Goal: Task Accomplishment & Management: Manage account settings

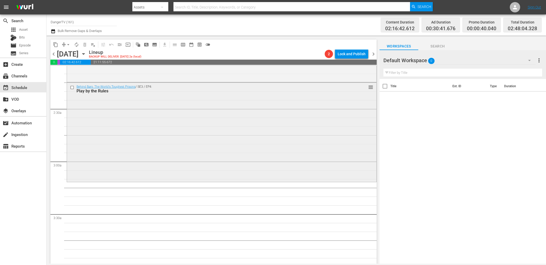
scroll to position [221, 0]
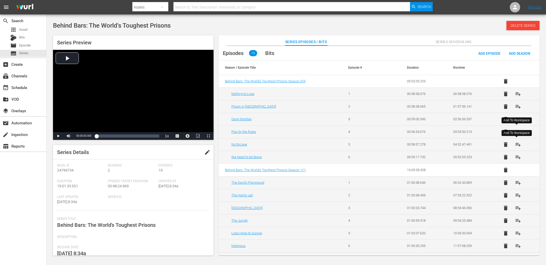
click at [519, 145] on span "playlist_add" at bounding box center [518, 145] width 6 height 6
click at [517, 161] on button "playlist_add" at bounding box center [518, 157] width 12 height 12
click at [517, 183] on span "playlist_add" at bounding box center [518, 183] width 6 height 6
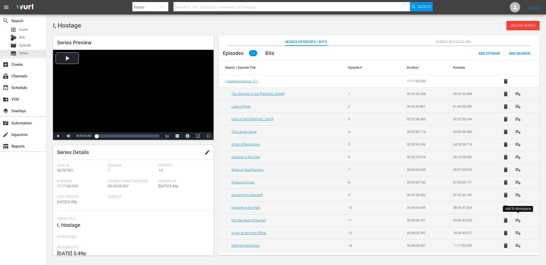
click at [518, 221] on span "playlist_add" at bounding box center [518, 221] width 6 height 6
click at [519, 233] on span "playlist_add" at bounding box center [518, 233] width 6 height 6
click at [517, 92] on span "playlist_add" at bounding box center [518, 94] width 6 height 6
click at [516, 105] on span "playlist_add" at bounding box center [518, 107] width 6 height 6
click at [517, 118] on span "playlist_add" at bounding box center [518, 119] width 6 height 6
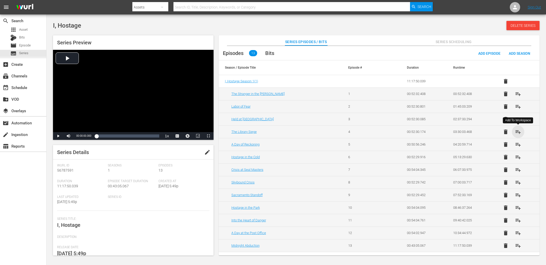
click at [518, 131] on span "playlist_add" at bounding box center [518, 132] width 6 height 6
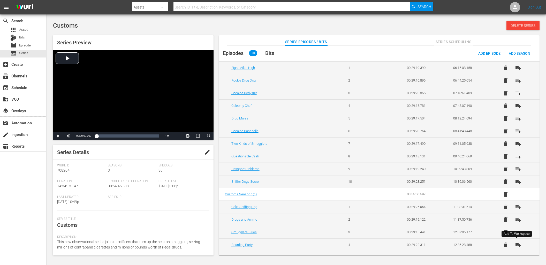
scroll to position [195, 0]
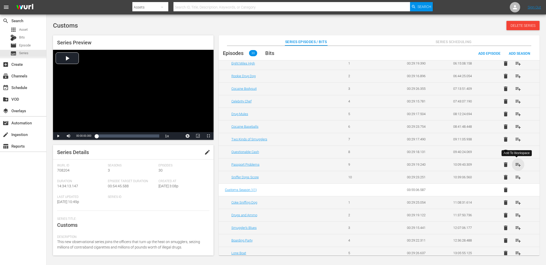
click at [516, 166] on span "playlist_add" at bounding box center [518, 165] width 6 height 6
click at [518, 174] on span "playlist_add" at bounding box center [518, 177] width 6 height 6
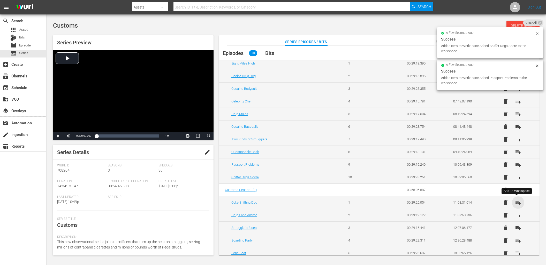
click at [517, 203] on span "playlist_add" at bounding box center [518, 203] width 6 height 6
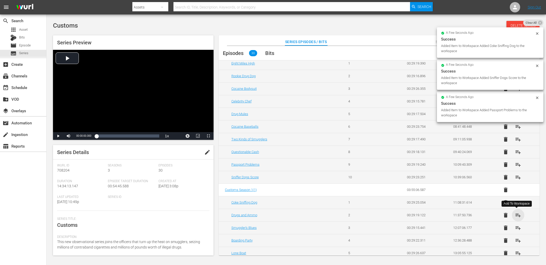
click at [516, 217] on span "playlist_add" at bounding box center [518, 215] width 6 height 6
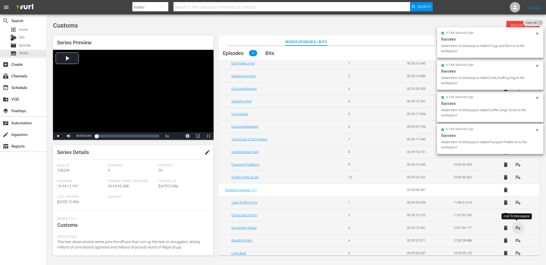
click at [518, 230] on span "playlist_add" at bounding box center [518, 228] width 6 height 6
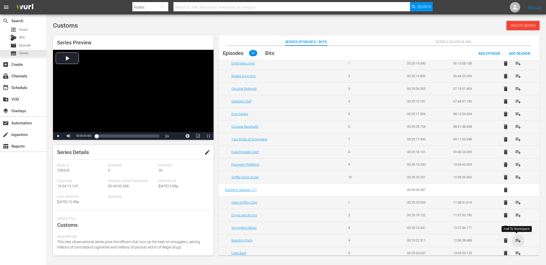
click at [519, 242] on span "playlist_add" at bounding box center [518, 241] width 6 height 6
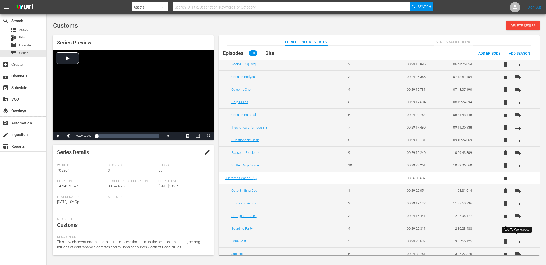
click at [517, 241] on span "playlist_add" at bounding box center [518, 242] width 6 height 6
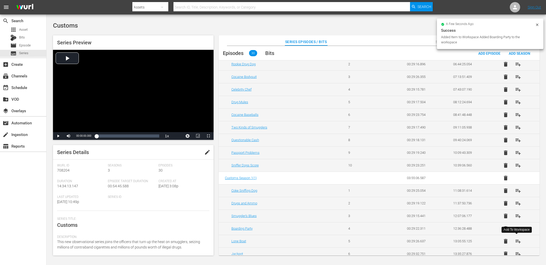
scroll to position [226, 0]
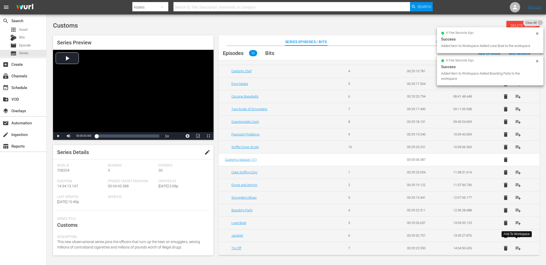
click at [517, 241] on button "playlist_add" at bounding box center [518, 236] width 12 height 12
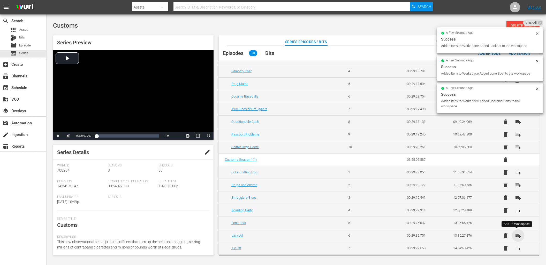
click at [517, 234] on span "playlist_add" at bounding box center [518, 236] width 6 height 6
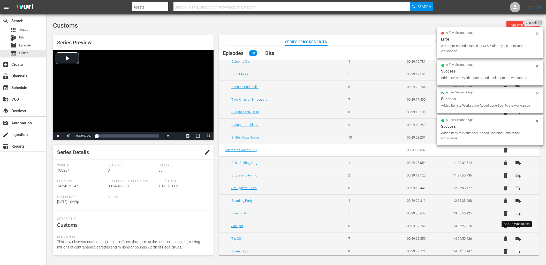
scroll to position [238, 0]
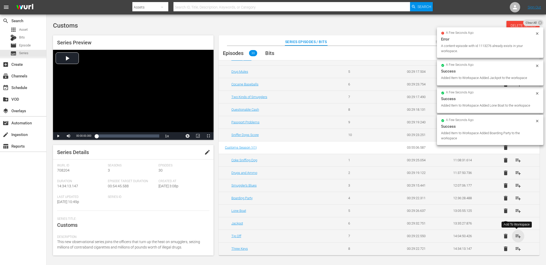
click at [516, 235] on span "playlist_add" at bounding box center [518, 236] width 6 height 6
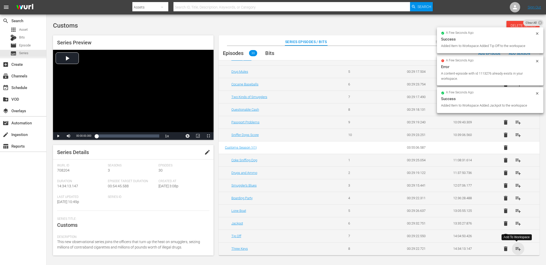
click at [517, 250] on span "playlist_add" at bounding box center [518, 249] width 6 height 6
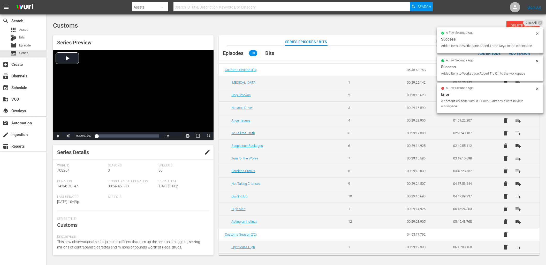
scroll to position [0, 0]
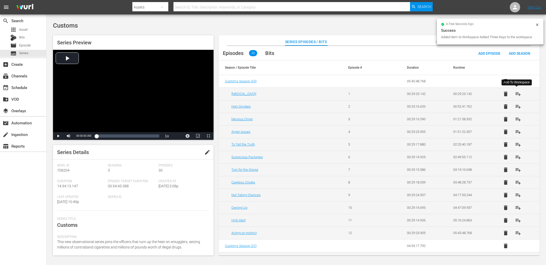
click at [517, 96] on span "playlist_add" at bounding box center [518, 94] width 6 height 6
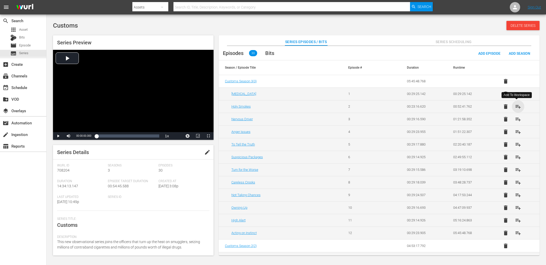
drag, startPoint x: 516, startPoint y: 109, endPoint x: 516, endPoint y: 112, distance: 3.4
click at [516, 109] on span "playlist_add" at bounding box center [518, 107] width 6 height 6
click at [517, 119] on span "playlist_add" at bounding box center [518, 119] width 6 height 6
click at [516, 133] on span "playlist_add" at bounding box center [518, 132] width 6 height 6
click at [518, 147] on span "playlist_add" at bounding box center [518, 145] width 6 height 6
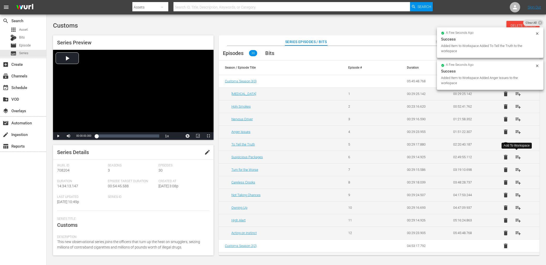
click at [518, 158] on span "playlist_add" at bounding box center [518, 157] width 6 height 6
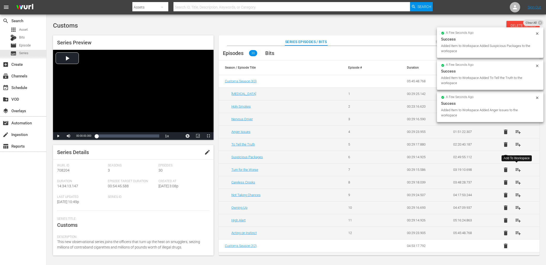
click at [518, 169] on span "playlist_add" at bounding box center [518, 170] width 6 height 6
click at [516, 182] on span "playlist_add" at bounding box center [518, 183] width 6 height 6
click at [516, 195] on span "playlist_add" at bounding box center [518, 195] width 6 height 6
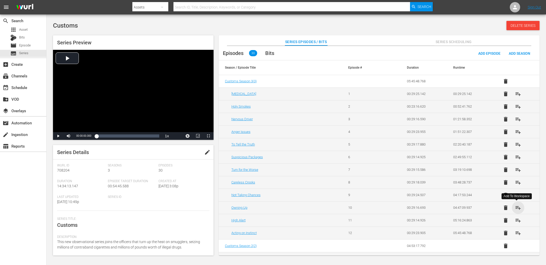
click at [516, 208] on span "playlist_add" at bounding box center [518, 208] width 6 height 6
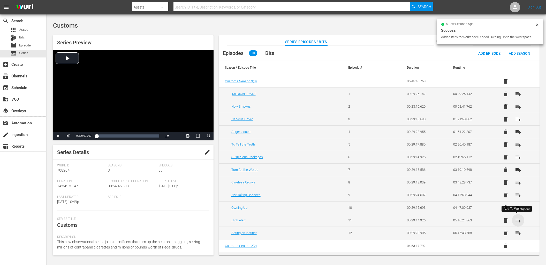
click at [516, 221] on span "playlist_add" at bounding box center [518, 221] width 6 height 6
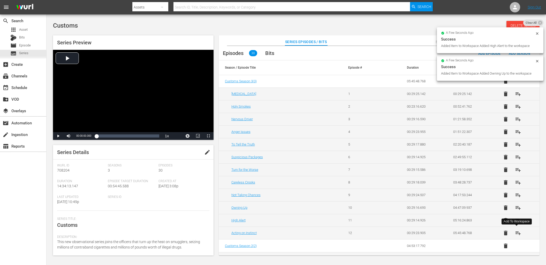
drag, startPoint x: 516, startPoint y: 234, endPoint x: 509, endPoint y: 219, distance: 16.9
click at [516, 234] on span "playlist_add" at bounding box center [518, 233] width 6 height 6
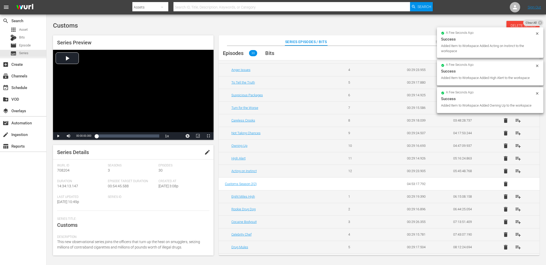
scroll to position [68, 0]
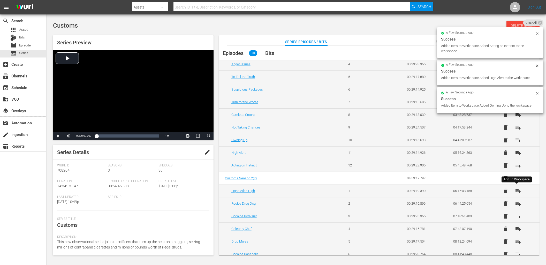
drag, startPoint x: 518, startPoint y: 190, endPoint x: 518, endPoint y: 196, distance: 5.4
click at [518, 190] on span "playlist_add" at bounding box center [518, 191] width 6 height 6
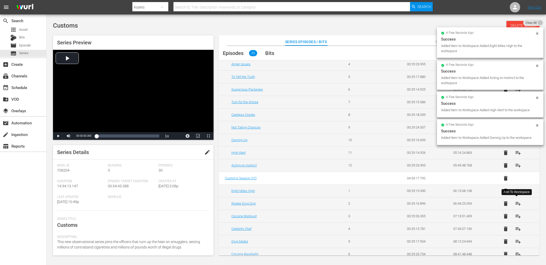
click at [516, 203] on span "playlist_add" at bounding box center [518, 204] width 6 height 6
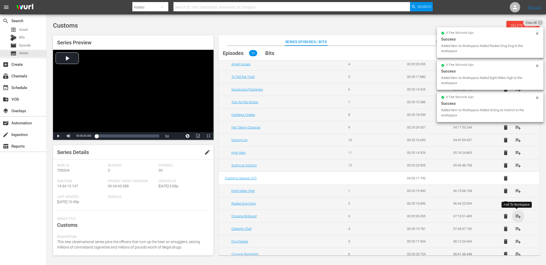
click at [515, 218] on span "playlist_add" at bounding box center [518, 217] width 6 height 6
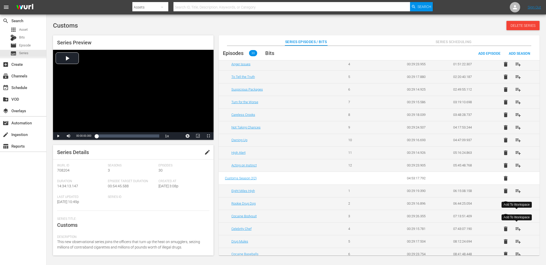
click at [516, 228] on span "playlist_add" at bounding box center [518, 229] width 6 height 6
click at [517, 242] on span "playlist_add" at bounding box center [518, 242] width 6 height 6
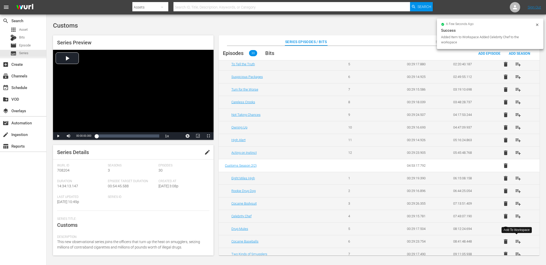
click at [517, 242] on span "playlist_add" at bounding box center [518, 242] width 6 height 6
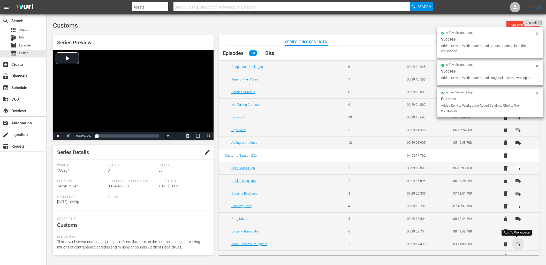
click at [517, 242] on span "playlist_add" at bounding box center [518, 244] width 6 height 6
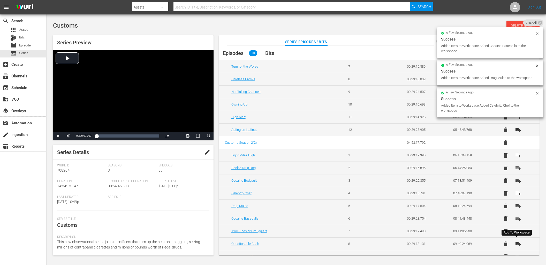
scroll to position [112, 0]
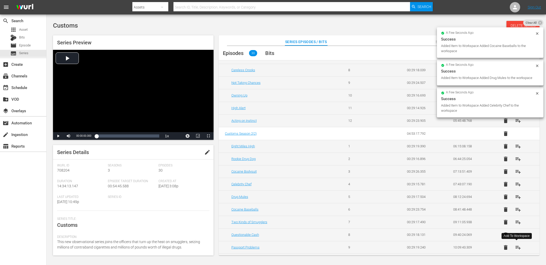
click at [517, 242] on button "playlist_add" at bounding box center [518, 248] width 12 height 12
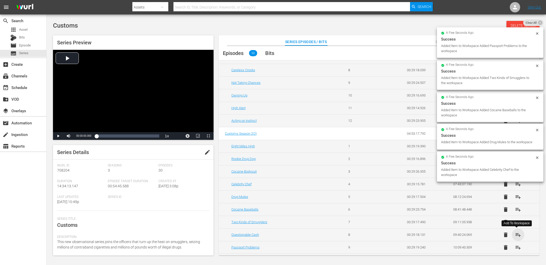
click at [517, 235] on span "playlist_add" at bounding box center [518, 235] width 6 height 6
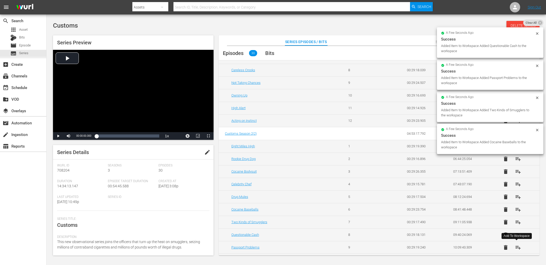
click at [516, 247] on span "playlist_add" at bounding box center [518, 248] width 6 height 6
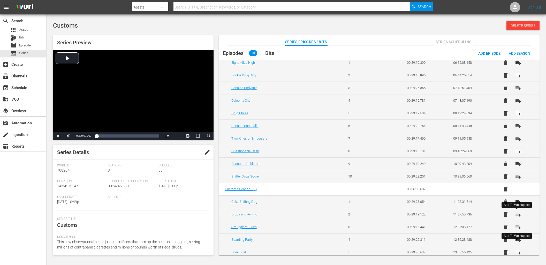
scroll to position [200, 0]
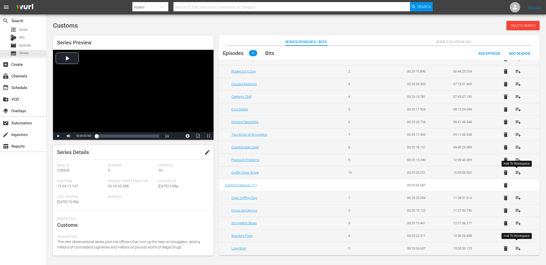
click at [518, 171] on span "playlist_add" at bounding box center [518, 173] width 6 height 6
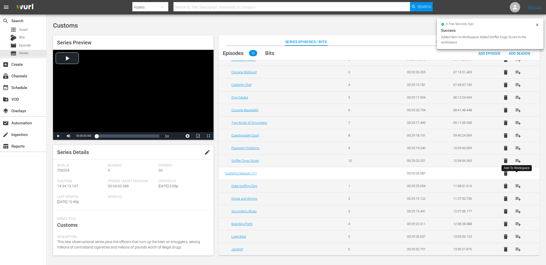
scroll to position [226, 0]
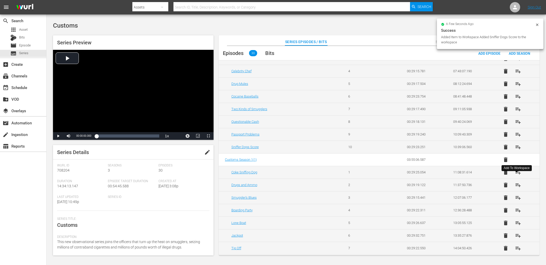
click at [517, 173] on span "playlist_add" at bounding box center [518, 173] width 6 height 6
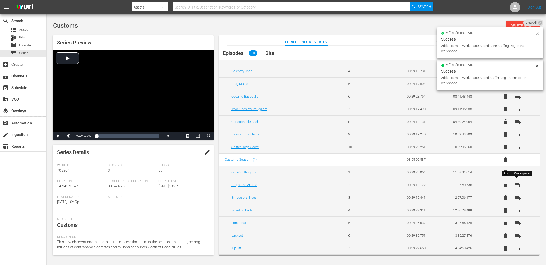
click at [516, 185] on span "playlist_add" at bounding box center [518, 185] width 6 height 6
click at [516, 198] on span "playlist_add" at bounding box center [518, 198] width 6 height 6
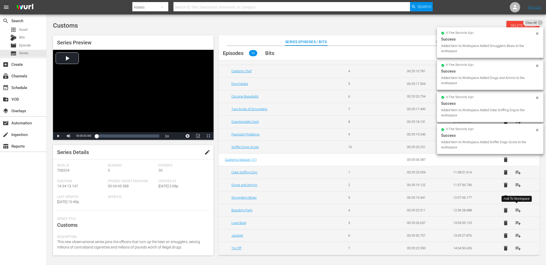
click at [517, 210] on span "playlist_add" at bounding box center [518, 211] width 6 height 6
click at [517, 224] on span "playlist_add" at bounding box center [518, 223] width 6 height 6
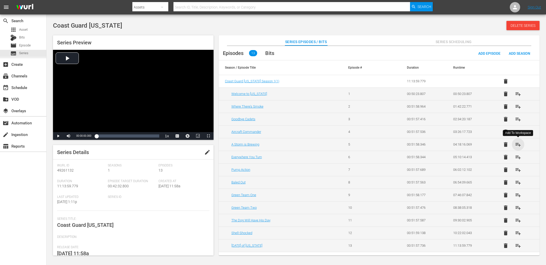
click at [516, 146] on span "playlist_add" at bounding box center [518, 145] width 6 height 6
click at [519, 157] on span "playlist_add" at bounding box center [518, 157] width 6 height 6
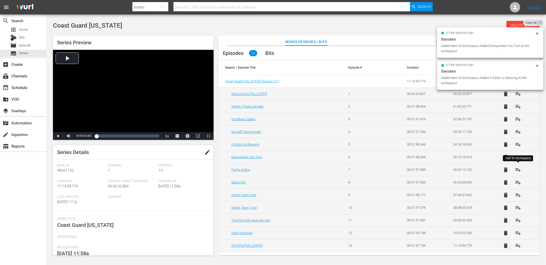
click at [517, 168] on span "playlist_add" at bounding box center [518, 170] width 6 height 6
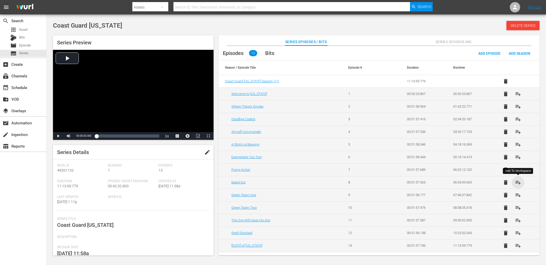
click at [517, 182] on span "playlist_add" at bounding box center [518, 183] width 6 height 6
click at [518, 195] on span "playlist_add" at bounding box center [518, 195] width 6 height 6
click at [517, 210] on span "playlist_add" at bounding box center [518, 208] width 6 height 6
click at [518, 219] on span "playlist_add" at bounding box center [518, 221] width 6 height 6
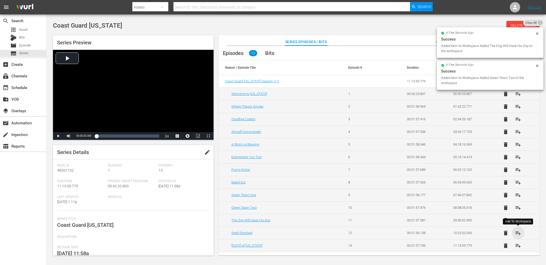
click at [519, 234] on span "playlist_add" at bounding box center [518, 233] width 6 height 6
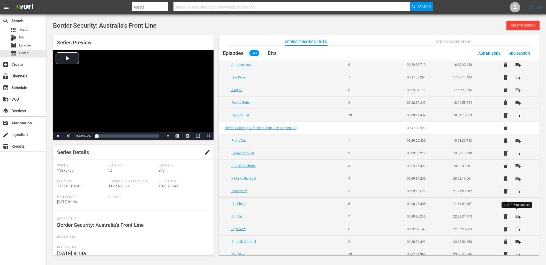
scroll to position [501, 0]
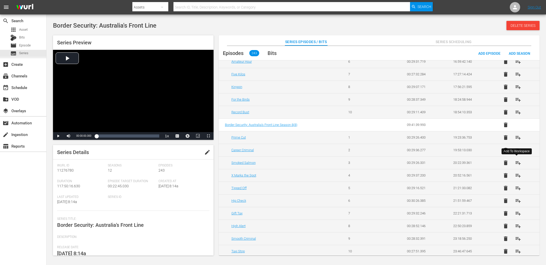
click at [519, 163] on span "playlist_add" at bounding box center [518, 163] width 6 height 6
click at [519, 175] on span "playlist_add" at bounding box center [518, 176] width 6 height 6
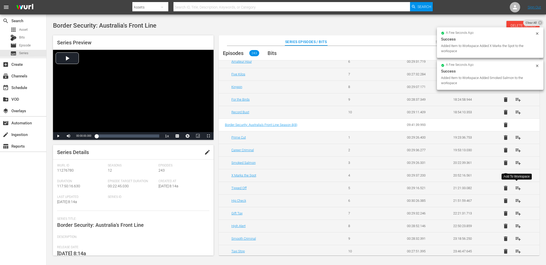
click at [518, 186] on span "playlist_add" at bounding box center [518, 188] width 6 height 6
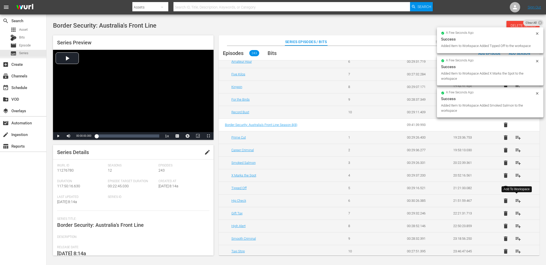
click at [515, 200] on span "playlist_add" at bounding box center [518, 201] width 6 height 6
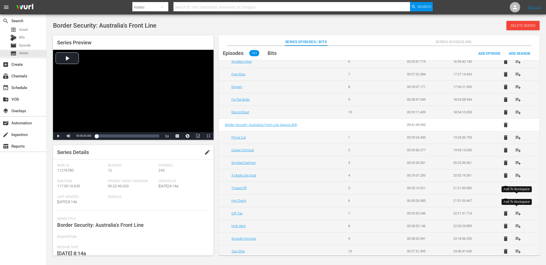
click at [515, 212] on span "playlist_add" at bounding box center [518, 214] width 6 height 6
click at [516, 223] on span "playlist_add" at bounding box center [518, 226] width 6 height 6
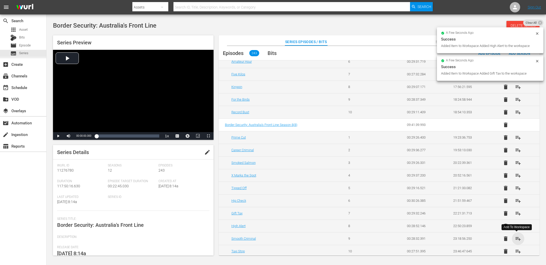
click at [516, 237] on span "playlist_add" at bounding box center [518, 239] width 6 height 6
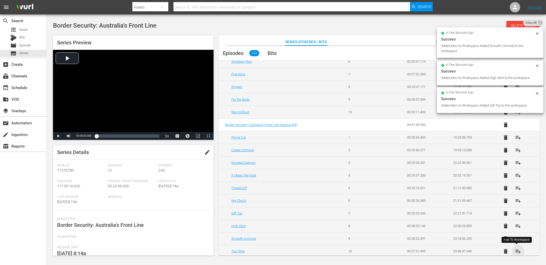
click at [517, 250] on span "playlist_add" at bounding box center [518, 252] width 6 height 6
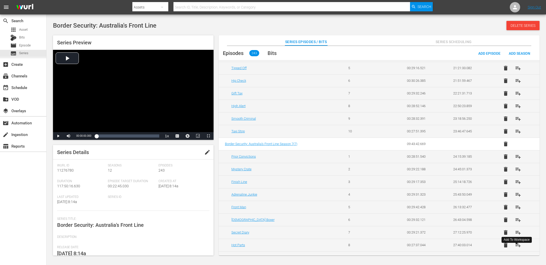
scroll to position [628, 0]
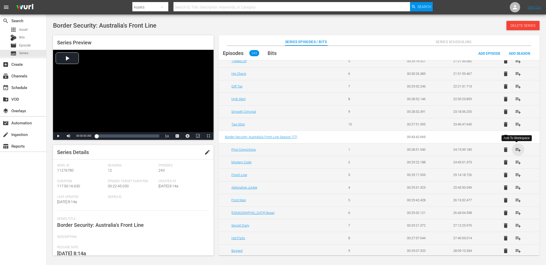
click at [516, 148] on span "playlist_add" at bounding box center [518, 150] width 6 height 6
click at [515, 163] on span "playlist_add" at bounding box center [518, 162] width 6 height 6
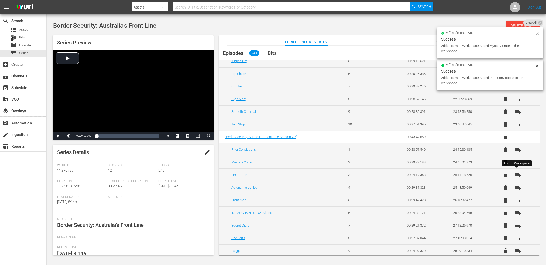
click at [515, 176] on span "playlist_add" at bounding box center [518, 175] width 6 height 6
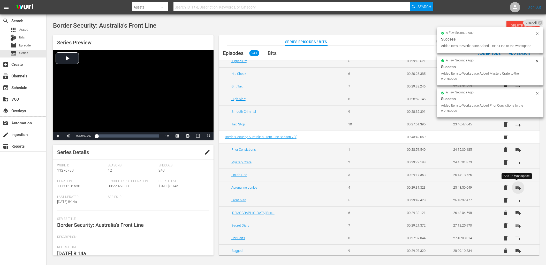
click at [515, 187] on span "playlist_add" at bounding box center [518, 188] width 6 height 6
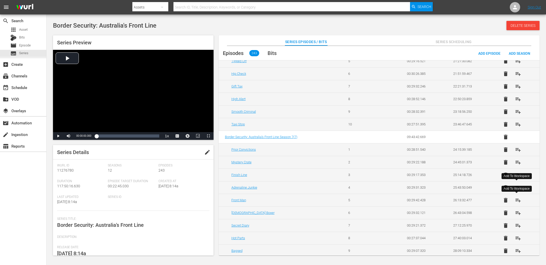
click at [516, 201] on span "playlist_add" at bounding box center [518, 200] width 6 height 6
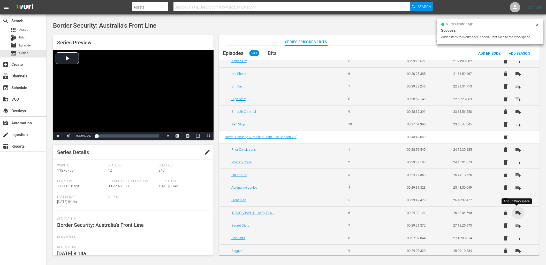
click at [518, 212] on span "playlist_add" at bounding box center [518, 213] width 6 height 6
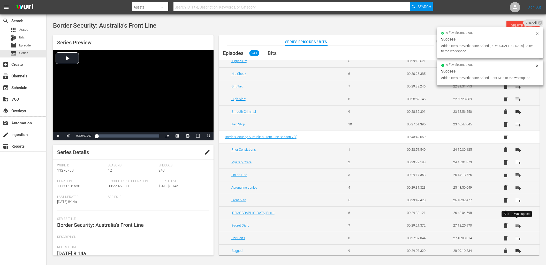
click at [517, 225] on span "playlist_add" at bounding box center [518, 226] width 6 height 6
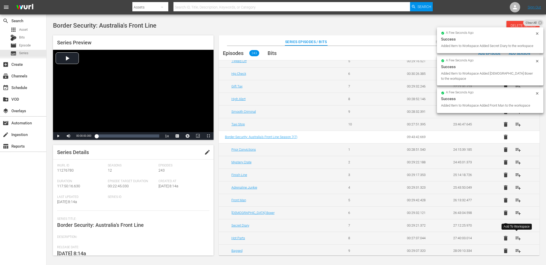
click at [517, 240] on span "playlist_add" at bounding box center [518, 238] width 6 height 6
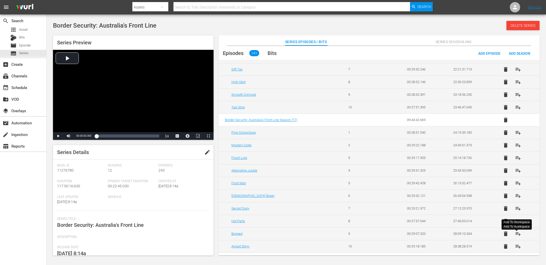
click at [518, 235] on span "playlist_add" at bounding box center [518, 234] width 6 height 6
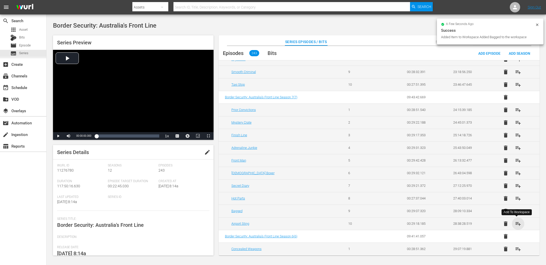
click at [517, 222] on span "playlist_add" at bounding box center [518, 224] width 6 height 6
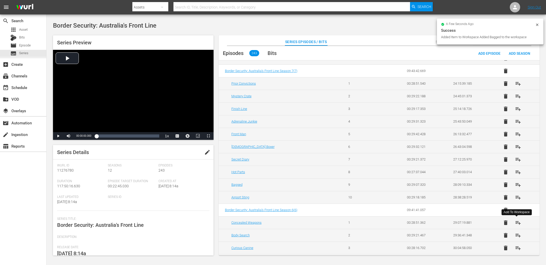
scroll to position [724, 0]
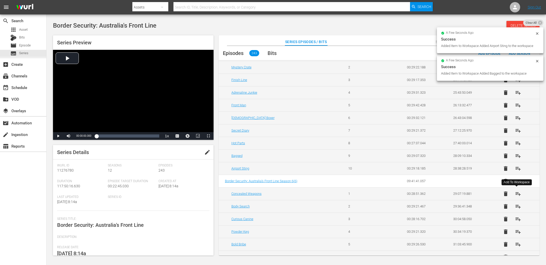
click at [515, 193] on span "playlist_add" at bounding box center [518, 194] width 6 height 6
click at [515, 207] on span "playlist_add" at bounding box center [518, 207] width 6 height 6
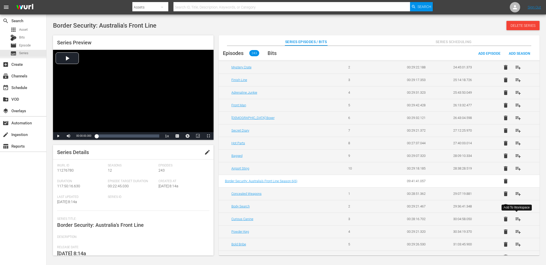
click at [517, 218] on span "playlist_add" at bounding box center [518, 219] width 6 height 6
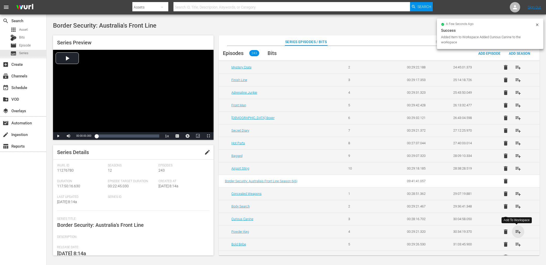
click at [516, 230] on span "playlist_add" at bounding box center [518, 232] width 6 height 6
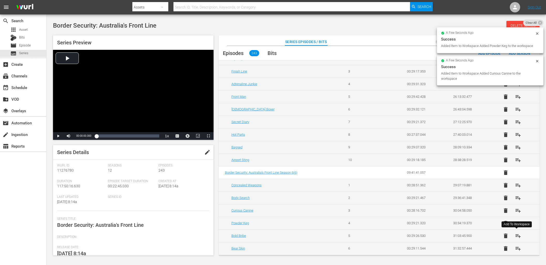
scroll to position [733, 0]
click at [516, 235] on span "playlist_add" at bounding box center [518, 235] width 6 height 6
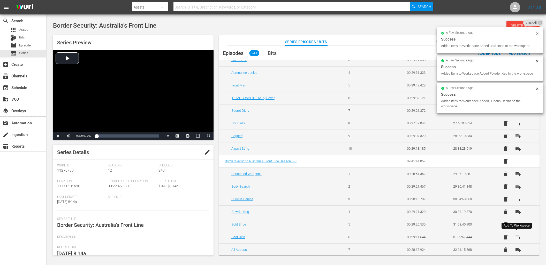
scroll to position [758, 0]
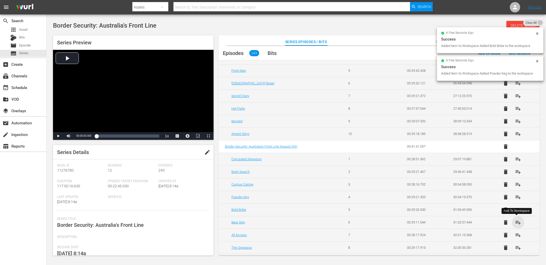
click at [516, 224] on span "playlist_add" at bounding box center [518, 223] width 6 height 6
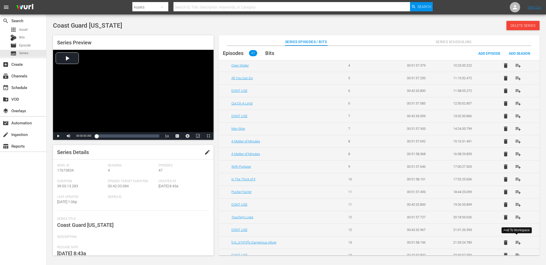
scroll to position [188, 0]
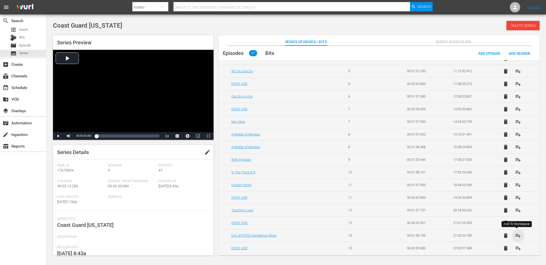
click at [518, 235] on span "playlist_add" at bounding box center [518, 236] width 6 height 6
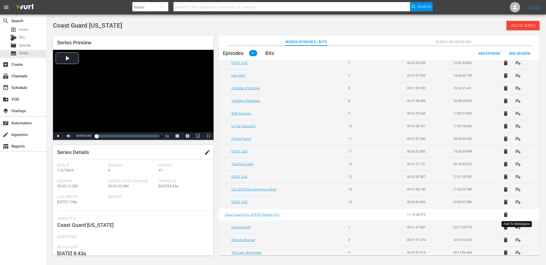
scroll to position [249, 0]
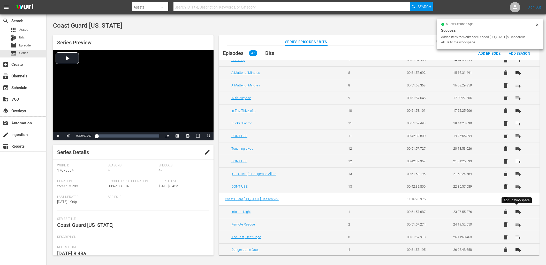
click at [516, 214] on span "playlist_add" at bounding box center [518, 212] width 6 height 6
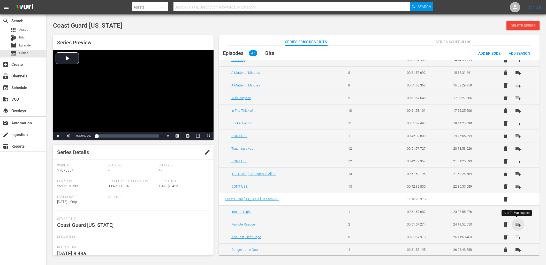
click at [518, 224] on span "playlist_add" at bounding box center [518, 225] width 6 height 6
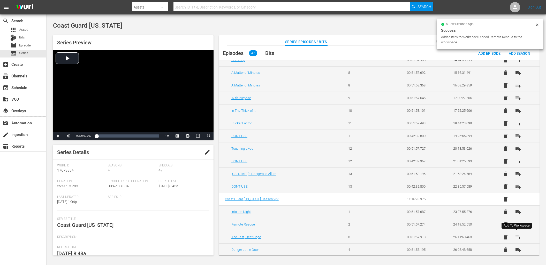
click at [517, 238] on span "playlist_add" at bounding box center [518, 237] width 6 height 6
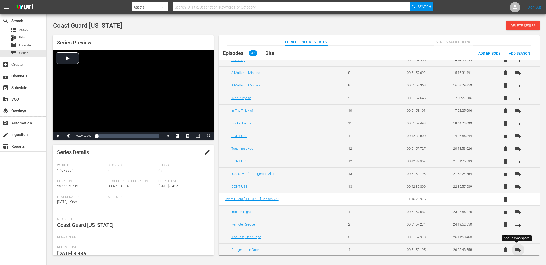
click at [515, 250] on span "playlist_add" at bounding box center [518, 250] width 6 height 6
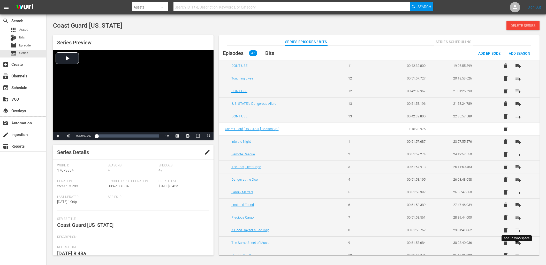
scroll to position [339, 0]
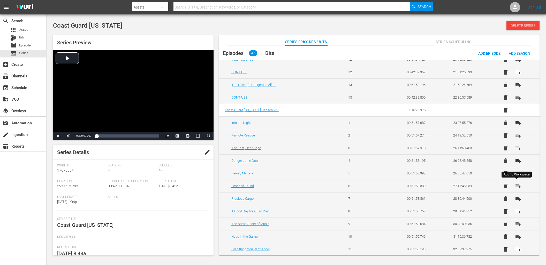
click at [517, 183] on span "playlist_add" at bounding box center [518, 186] width 6 height 6
click at [515, 199] on span "playlist_add" at bounding box center [518, 199] width 6 height 6
click at [516, 212] on span "playlist_add" at bounding box center [518, 212] width 6 height 6
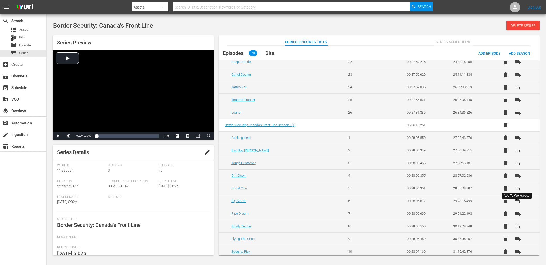
scroll to position [705, 0]
click at [517, 201] on span "playlist_add" at bounding box center [518, 200] width 6 height 6
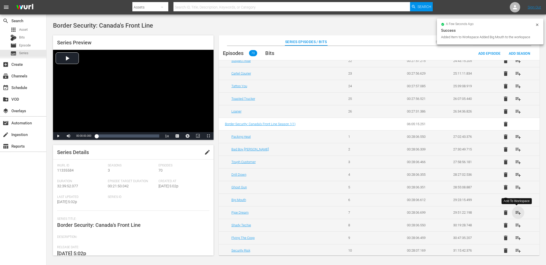
drag, startPoint x: 517, startPoint y: 214, endPoint x: 518, endPoint y: 218, distance: 4.7
click at [517, 214] on span "playlist_add" at bounding box center [518, 213] width 6 height 6
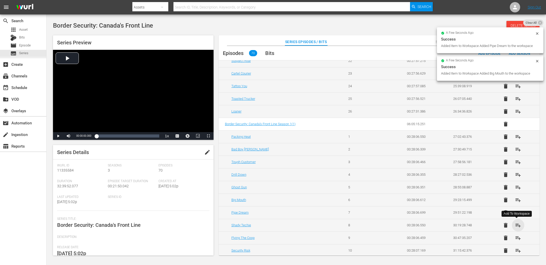
click at [517, 226] on span "playlist_add" at bounding box center [518, 226] width 6 height 6
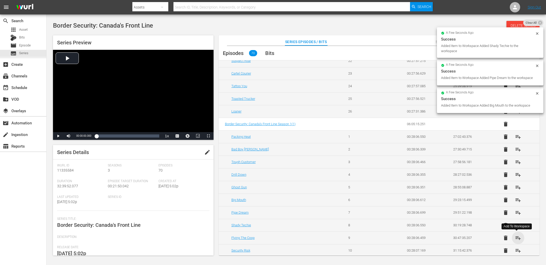
click at [518, 241] on span "playlist_add" at bounding box center [518, 238] width 6 height 6
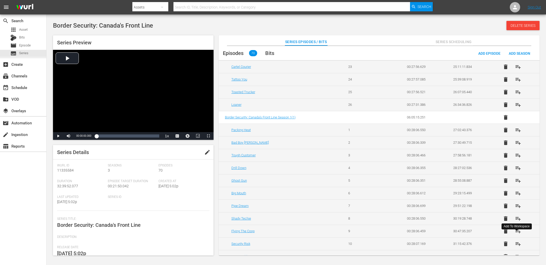
scroll to position [744, 0]
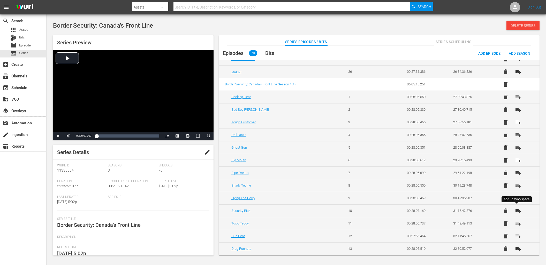
click at [517, 211] on span "playlist_add" at bounding box center [518, 211] width 6 height 6
click at [518, 226] on span "playlist_add" at bounding box center [518, 224] width 6 height 6
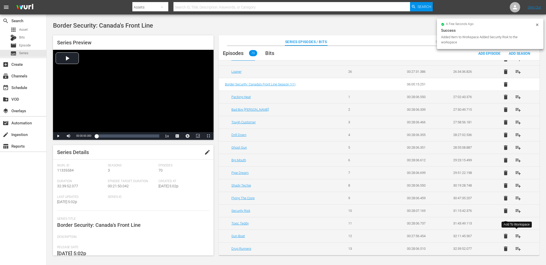
click at [517, 237] on span "playlist_add" at bounding box center [518, 236] width 6 height 6
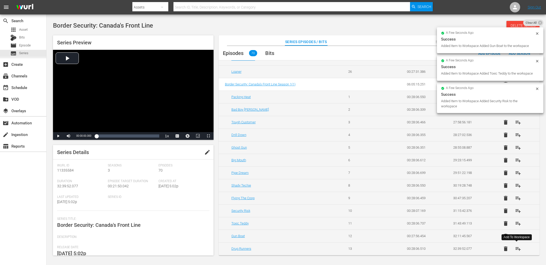
click at [517, 250] on span "playlist_add" at bounding box center [518, 249] width 6 height 6
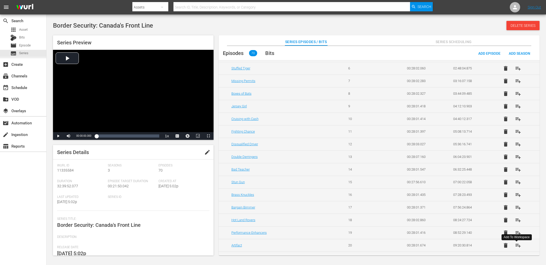
scroll to position [0, 0]
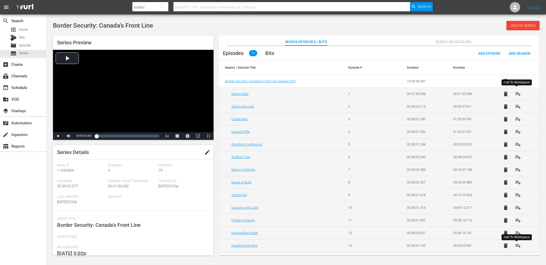
click at [518, 93] on span "playlist_add" at bounding box center [518, 94] width 6 height 6
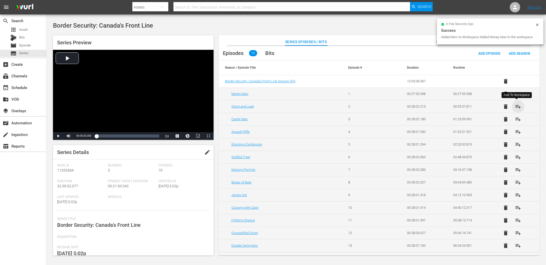
click at [516, 106] on span "playlist_add" at bounding box center [518, 107] width 6 height 6
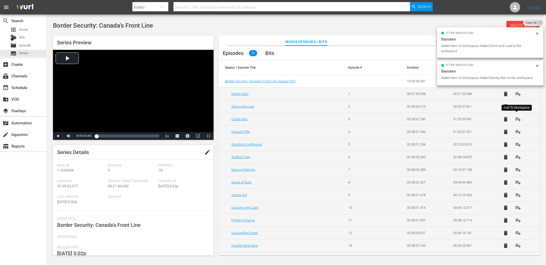
click at [517, 117] on span "playlist_add" at bounding box center [518, 119] width 6 height 6
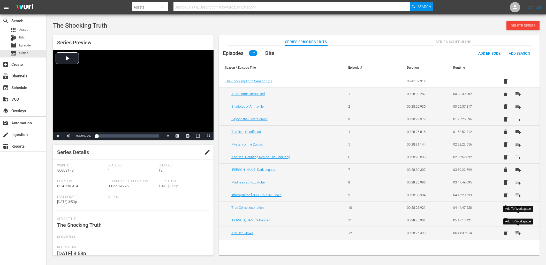
click at [518, 233] on span "playlist_add" at bounding box center [518, 233] width 6 height 6
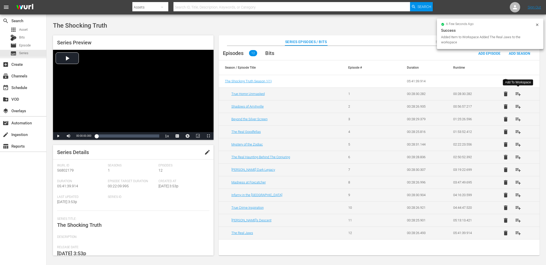
click at [518, 95] on span "playlist_add" at bounding box center [518, 94] width 6 height 6
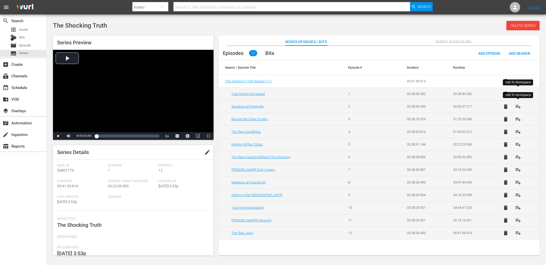
click at [519, 112] on button "playlist_add" at bounding box center [518, 107] width 12 height 12
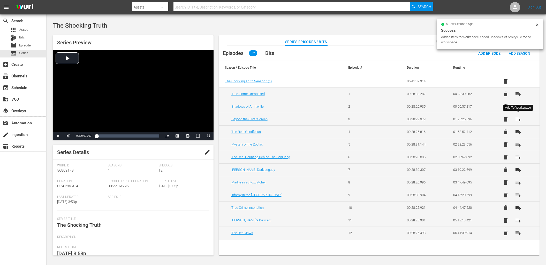
click at [519, 120] on span "playlist_add" at bounding box center [518, 119] width 6 height 6
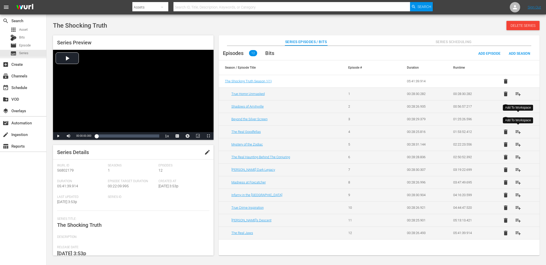
click at [519, 131] on span "playlist_add" at bounding box center [518, 132] width 6 height 6
click at [519, 146] on span "playlist_add" at bounding box center [518, 145] width 6 height 6
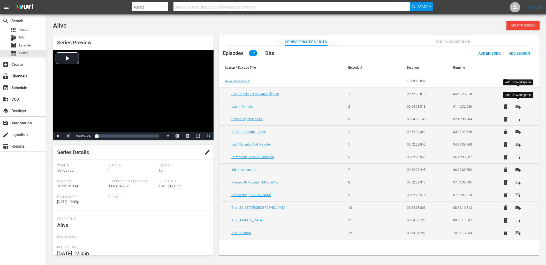
click at [518, 107] on span "playlist_add" at bounding box center [518, 107] width 6 height 6
click at [518, 121] on span "playlist_add" at bounding box center [518, 119] width 6 height 6
click at [520, 133] on span "playlist_add" at bounding box center [518, 132] width 6 height 6
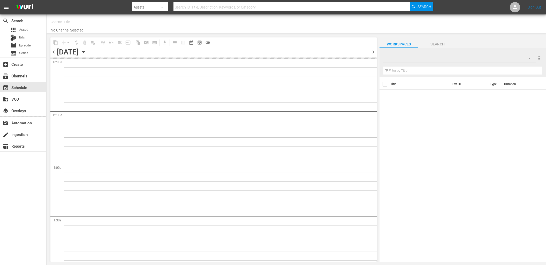
type input "DangerTV (161)"
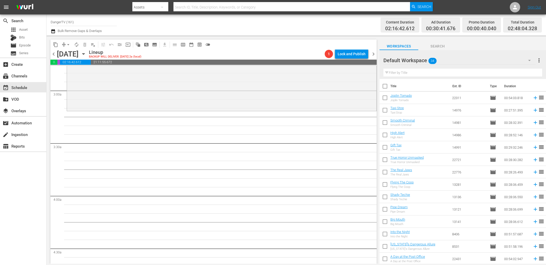
click at [386, 87] on input "checkbox" at bounding box center [384, 87] width 11 height 11
checkbox input "true"
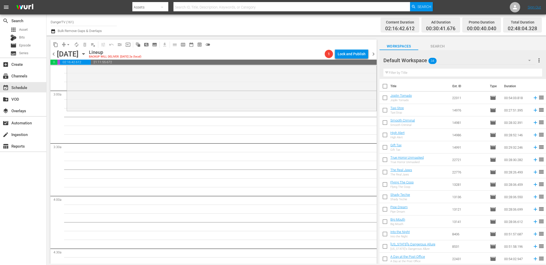
checkbox input "true"
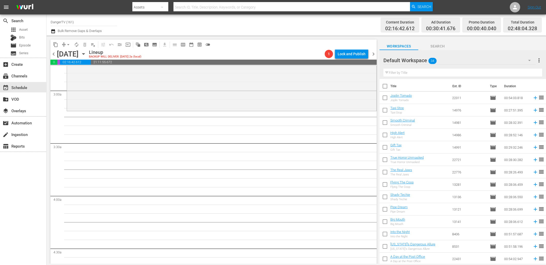
checkbox input "true"
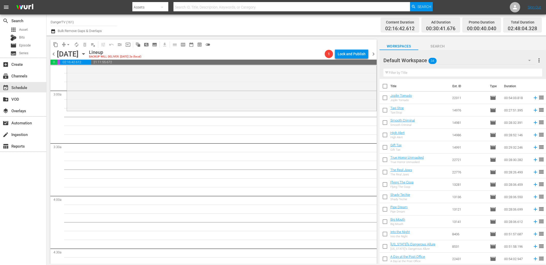
checkbox input "true"
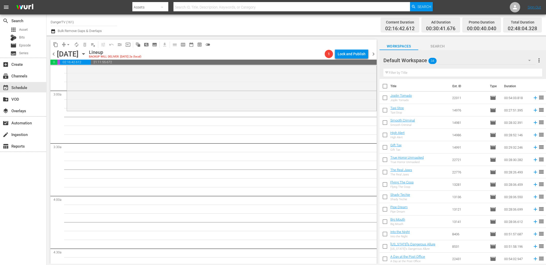
checkbox input "true"
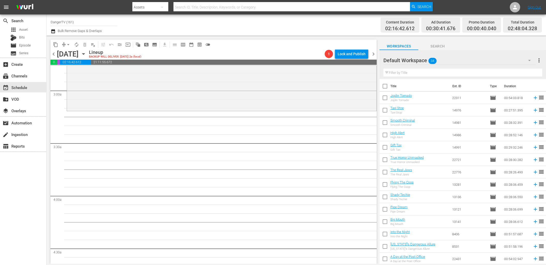
checkbox input "true"
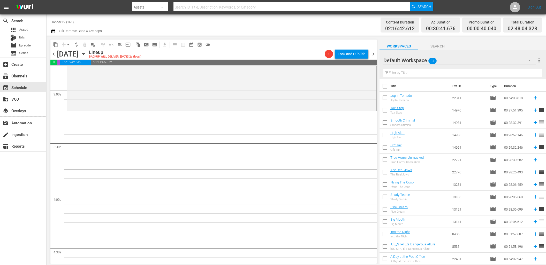
checkbox input "true"
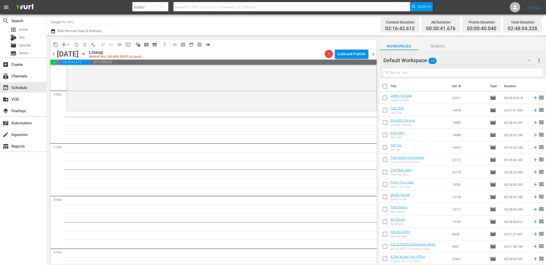
checkbox input "true"
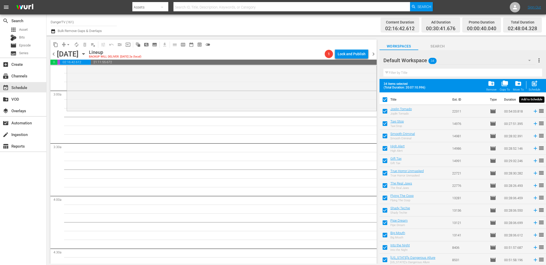
click at [534, 84] on span "post_add" at bounding box center [534, 83] width 7 height 7
checkbox input "false"
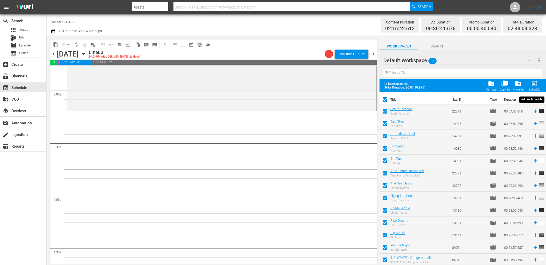
checkbox input "false"
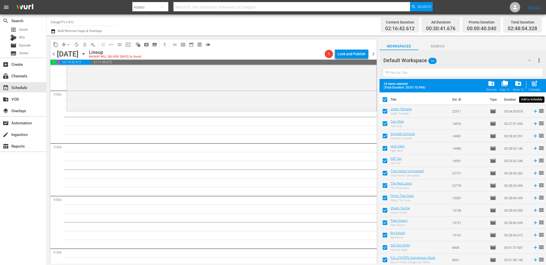
checkbox input "false"
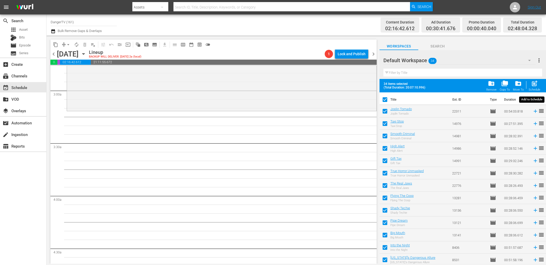
checkbox input "false"
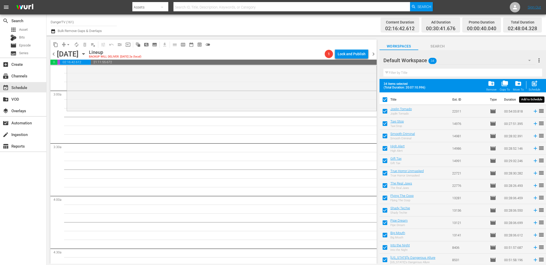
checkbox input "false"
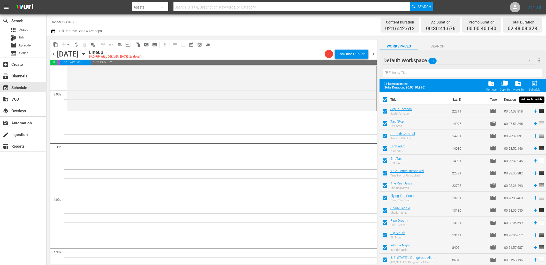
checkbox input "false"
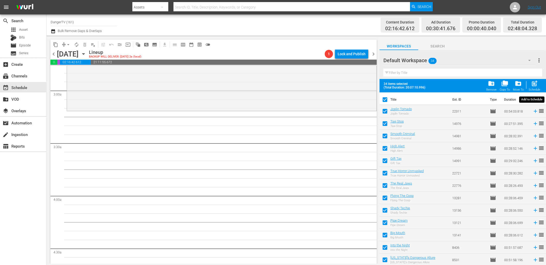
checkbox input "false"
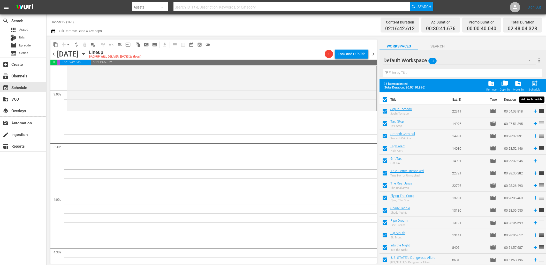
checkbox input "false"
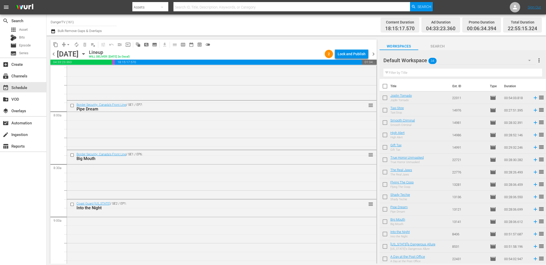
scroll to position [795, 0]
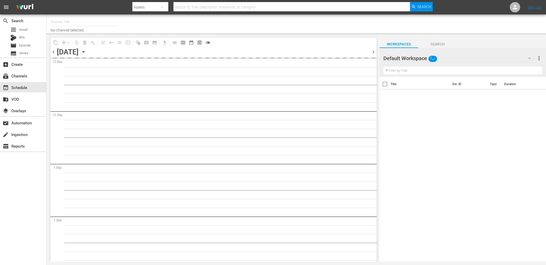
type input "DangerTV (161)"
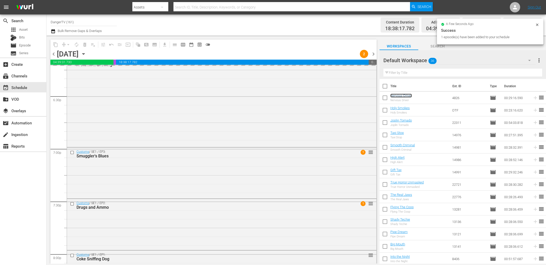
scroll to position [1926, 0]
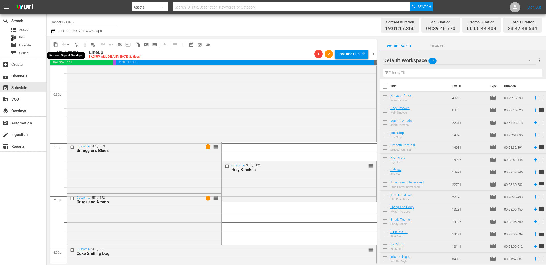
click at [69, 45] on span "arrow_drop_down" at bounding box center [68, 44] width 5 height 5
click at [74, 73] on li "Align to End of Previous Day" at bounding box center [68, 72] width 54 height 9
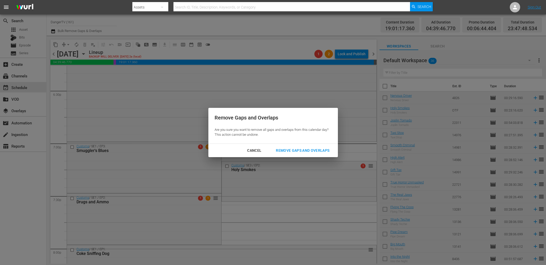
click at [296, 150] on div "Remove Gaps and Overlaps" at bounding box center [303, 151] width 62 height 6
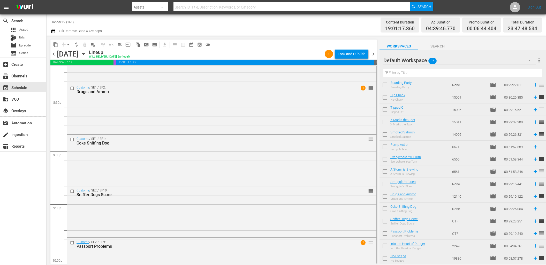
scroll to position [2125, 0]
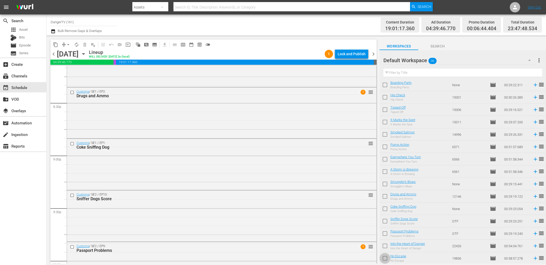
click at [385, 260] on input "checkbox" at bounding box center [384, 259] width 11 height 11
checkbox input "true"
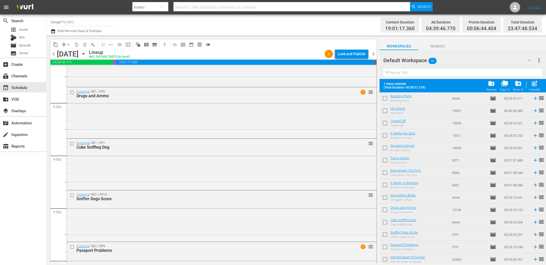
scroll to position [287, 0]
click at [385, 248] on input "checkbox" at bounding box center [384, 247] width 11 height 11
checkbox input "true"
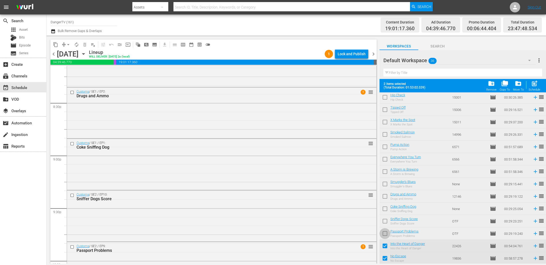
drag, startPoint x: 385, startPoint y: 235, endPoint x: 387, endPoint y: 222, distance: 12.7
click at [385, 235] on input "checkbox" at bounding box center [384, 235] width 11 height 11
checkbox input "true"
click at [386, 221] on input "checkbox" at bounding box center [384, 222] width 11 height 11
checkbox input "true"
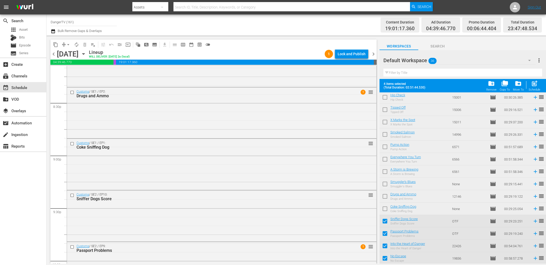
click at [386, 210] on input "checkbox" at bounding box center [384, 210] width 11 height 11
click at [349, 54] on div "Lock and Publish" at bounding box center [352, 53] width 28 height 9
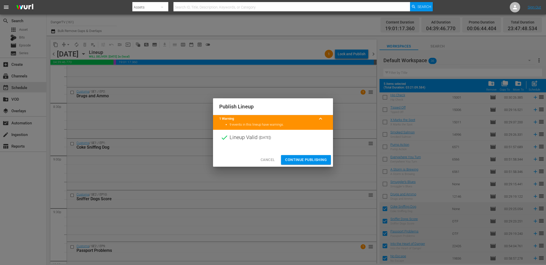
click at [304, 162] on span "Continue Publishing" at bounding box center [306, 160] width 42 height 6
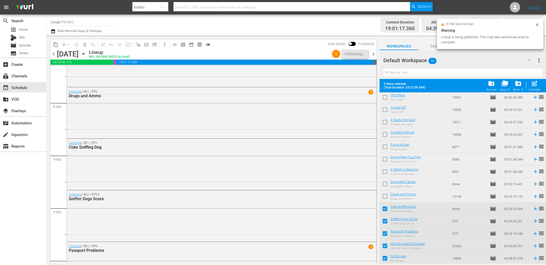
click at [373, 56] on span "chevron_right" at bounding box center [373, 54] width 6 height 6
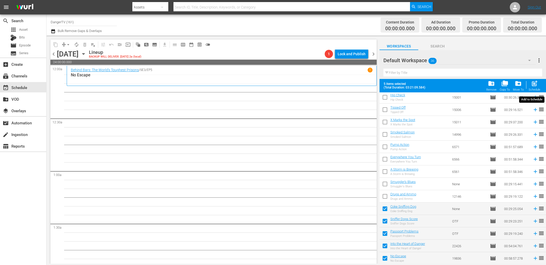
click at [533, 83] on span "post_add" at bounding box center [534, 83] width 7 height 7
checkbox input "false"
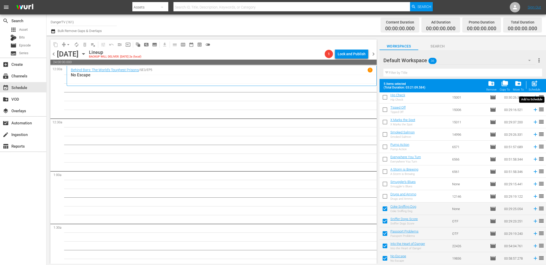
checkbox input "false"
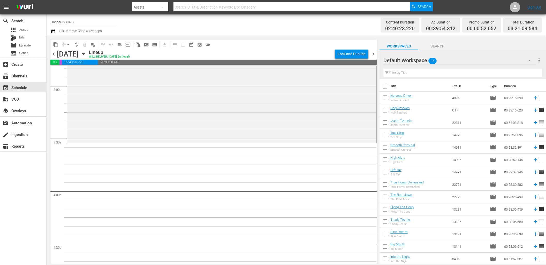
click at [386, 87] on input "checkbox" at bounding box center [384, 87] width 11 height 11
checkbox input "true"
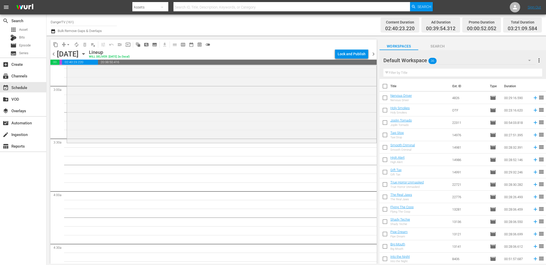
checkbox input "true"
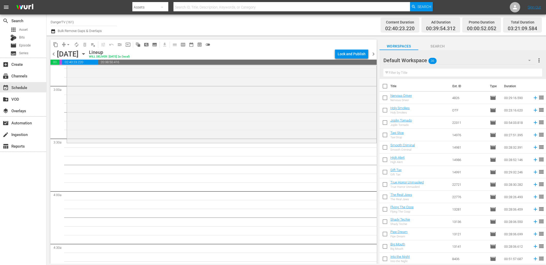
checkbox input "true"
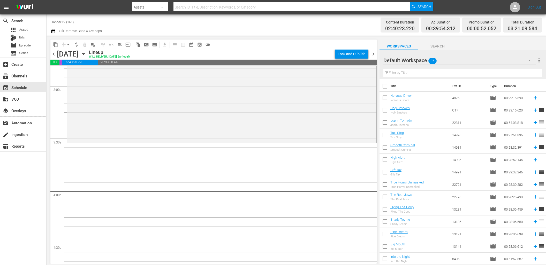
checkbox input "true"
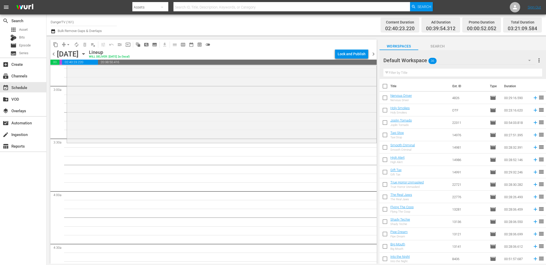
checkbox input "true"
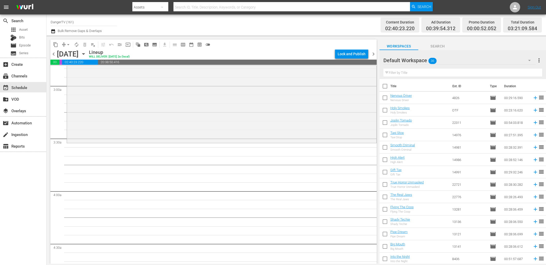
checkbox input "true"
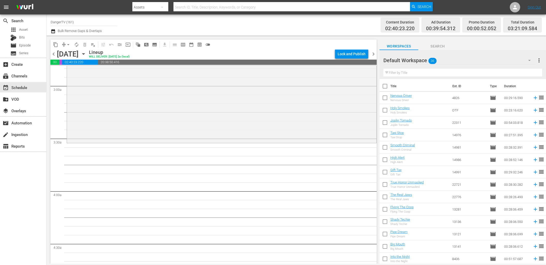
checkbox input "true"
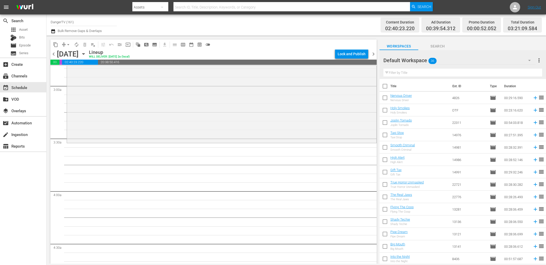
checkbox input "true"
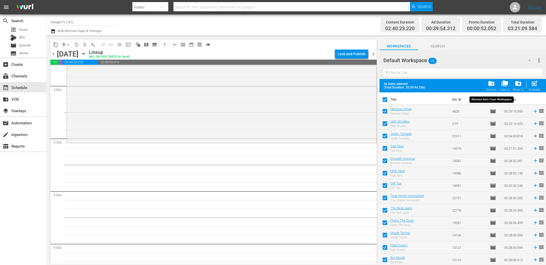
click at [495, 82] on span "folder_delete" at bounding box center [491, 83] width 7 height 7
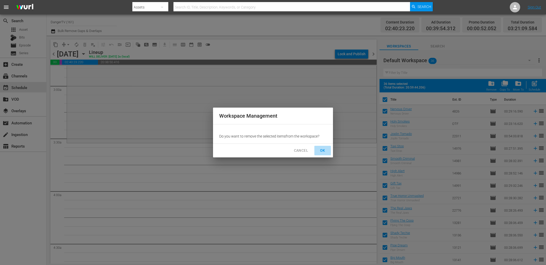
click at [323, 149] on span "OK" at bounding box center [322, 151] width 8 height 6
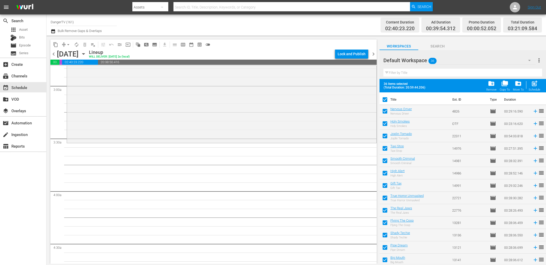
checkbox input "false"
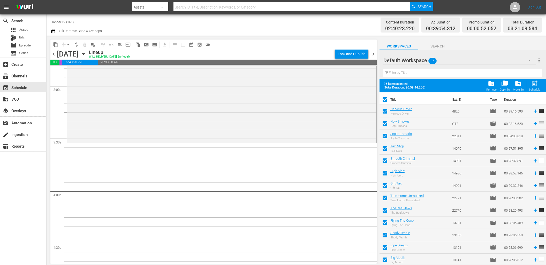
checkbox input "false"
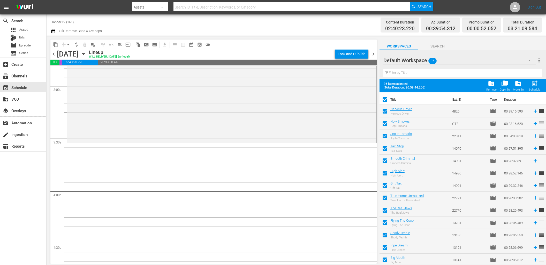
checkbox input "false"
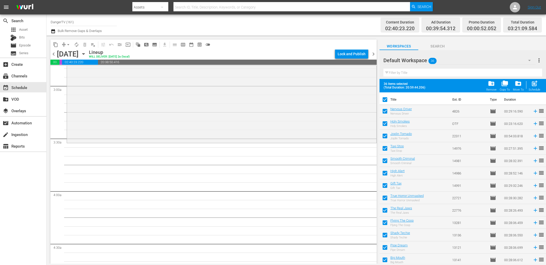
checkbox input "false"
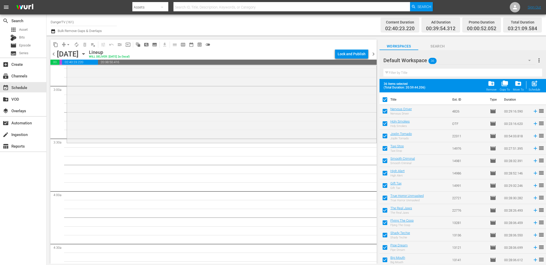
checkbox input "false"
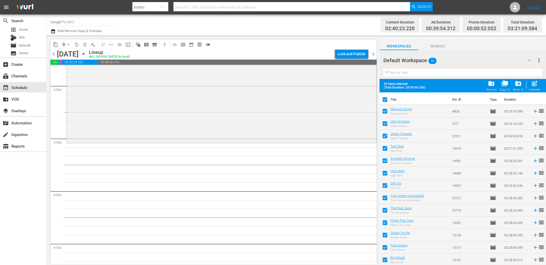
checkbox input "false"
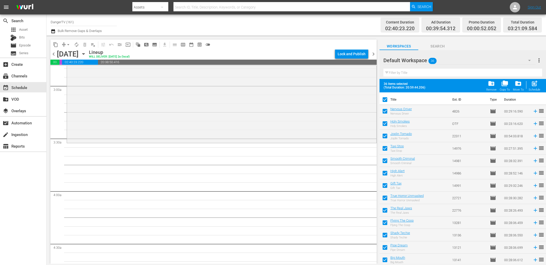
checkbox input "false"
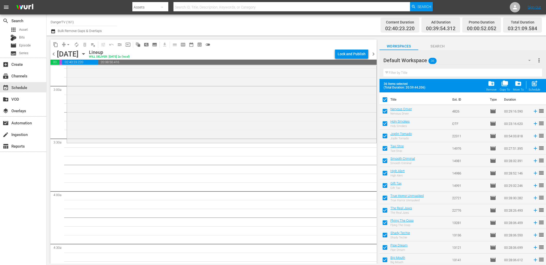
checkbox input "false"
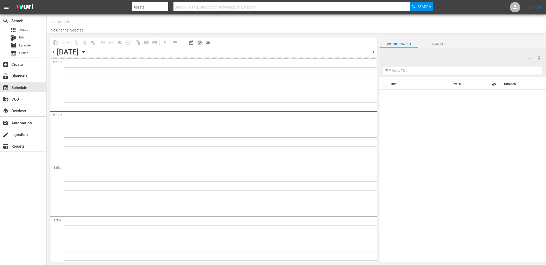
type input "DangerTV (161)"
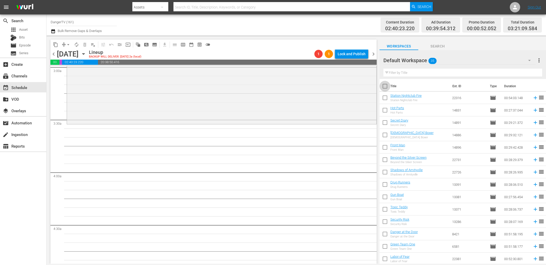
click at [385, 85] on input "checkbox" at bounding box center [384, 87] width 11 height 11
checkbox input "true"
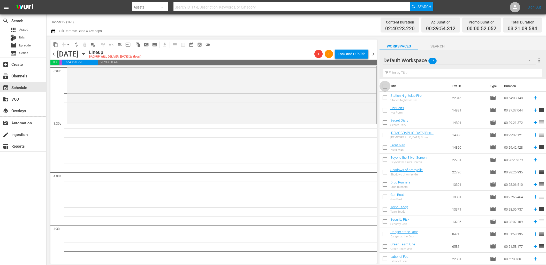
checkbox input "true"
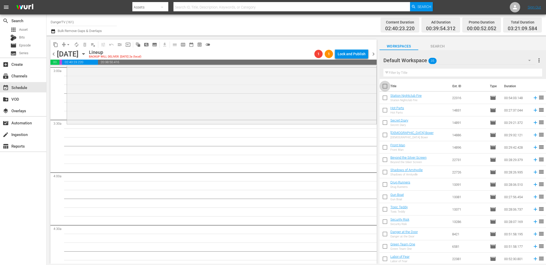
checkbox input "true"
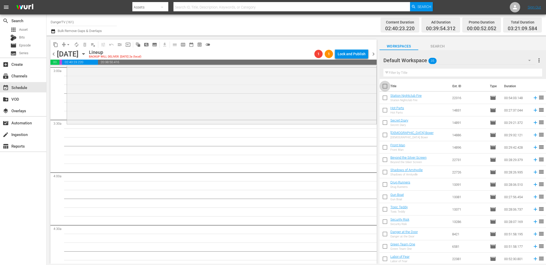
checkbox input "true"
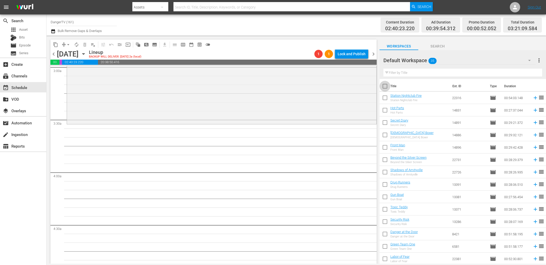
checkbox input "true"
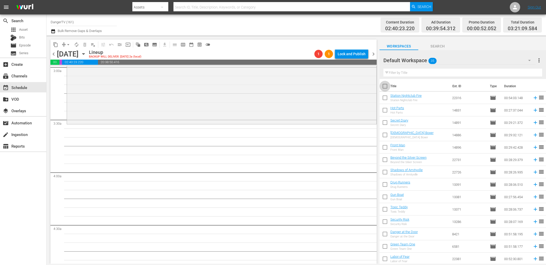
checkbox input "true"
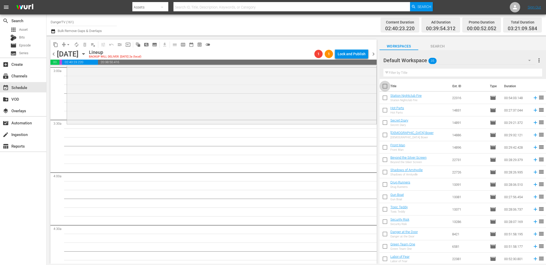
checkbox input "true"
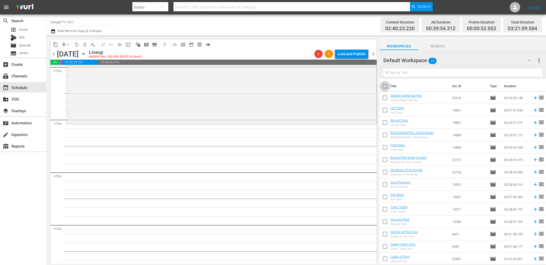
checkbox input "true"
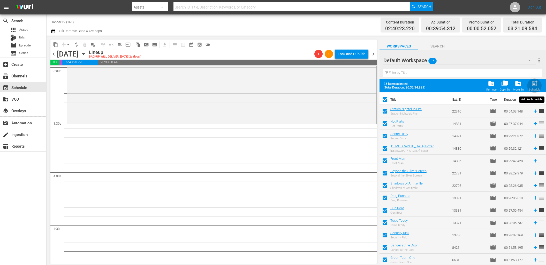
click at [530, 81] on div "post_add Schedule" at bounding box center [535, 85] width 12 height 11
checkbox input "false"
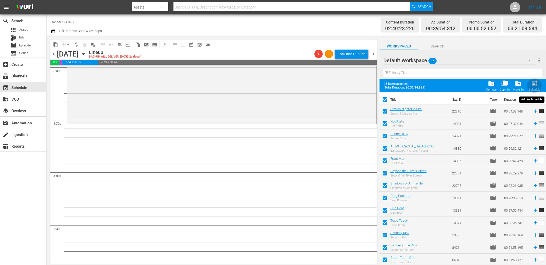
checkbox input "false"
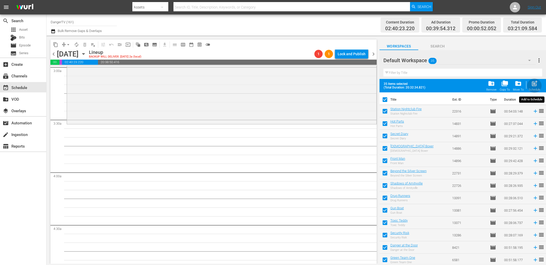
checkbox input "false"
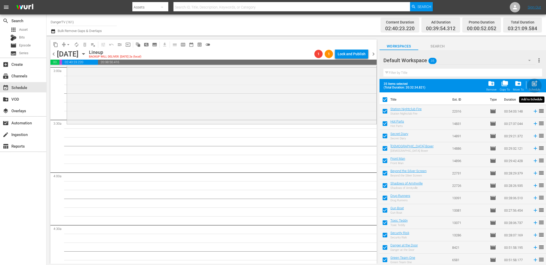
checkbox input "false"
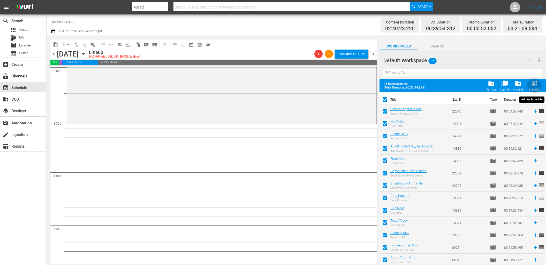
checkbox input "false"
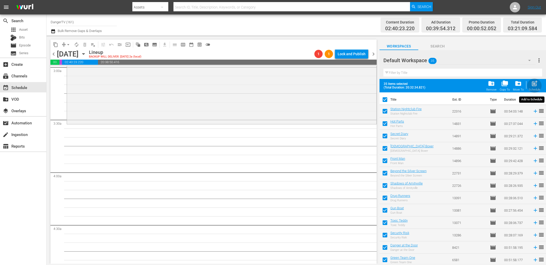
checkbox input "false"
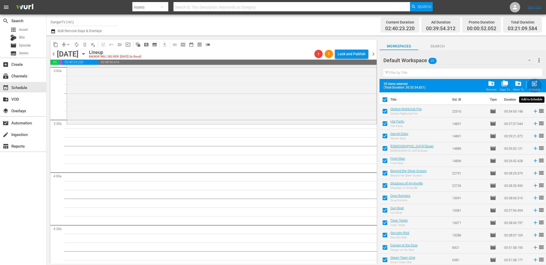
checkbox input "false"
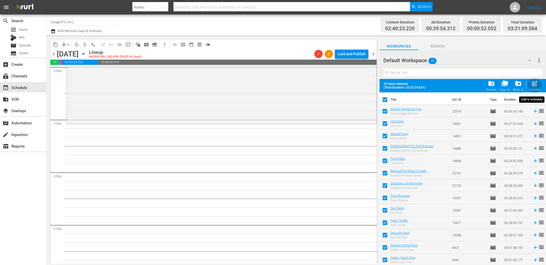
checkbox input "false"
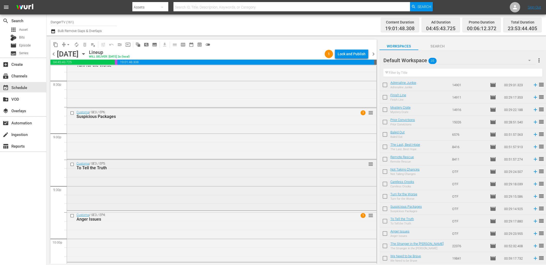
scroll to position [2147, 0]
drag, startPoint x: 384, startPoint y: 208, endPoint x: 384, endPoint y: 212, distance: 3.9
click at [384, 208] on input "checkbox" at bounding box center [384, 210] width 11 height 11
checkbox input "true"
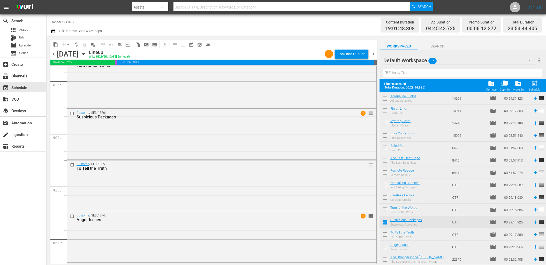
scroll to position [275, 0]
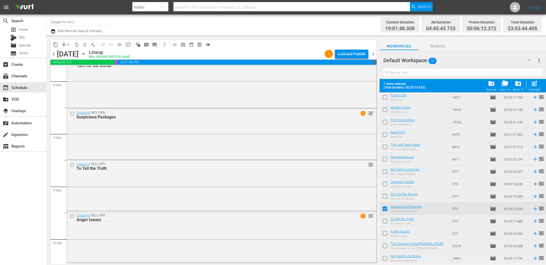
click at [384, 222] on input "checkbox" at bounding box center [384, 222] width 11 height 11
checkbox input "true"
click at [386, 235] on input "checkbox" at bounding box center [384, 235] width 11 height 11
checkbox input "true"
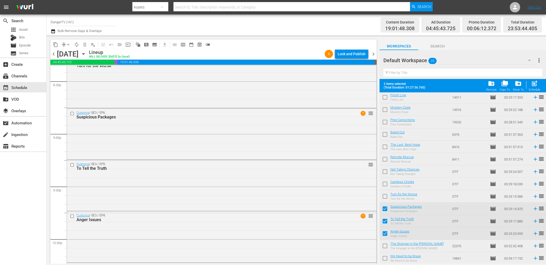
click at [385, 248] on input "checkbox" at bounding box center [384, 247] width 11 height 11
checkbox input "true"
click at [386, 259] on input "checkbox" at bounding box center [384, 259] width 11 height 11
checkbox input "true"
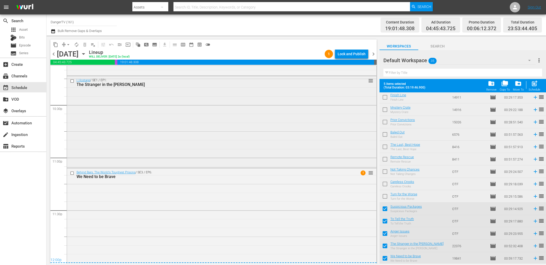
scroll to position [2342, 0]
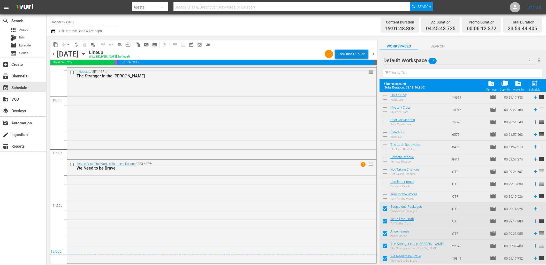
click at [357, 54] on div "Lock and Publish" at bounding box center [352, 53] width 28 height 9
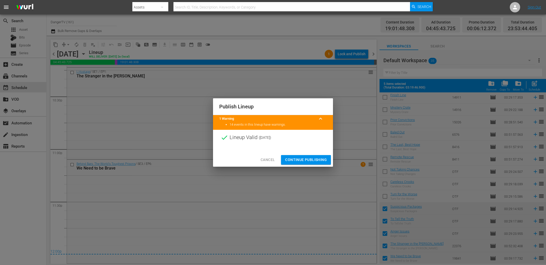
click at [304, 162] on span "Continue Publishing" at bounding box center [306, 160] width 42 height 6
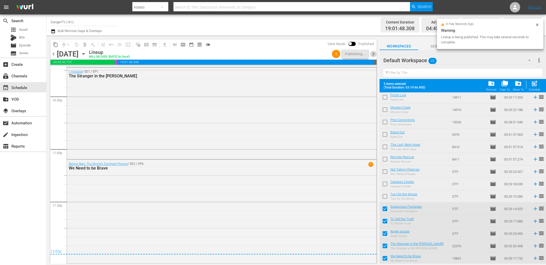
click at [372, 56] on span "chevron_right" at bounding box center [373, 54] width 6 height 6
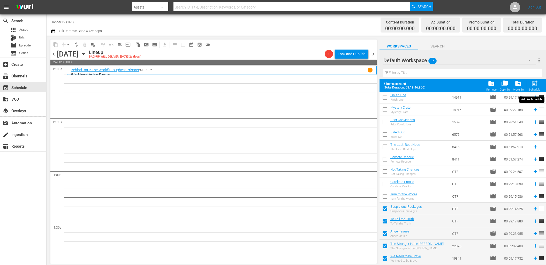
click at [536, 83] on span "post_add" at bounding box center [534, 83] width 7 height 7
checkbox input "false"
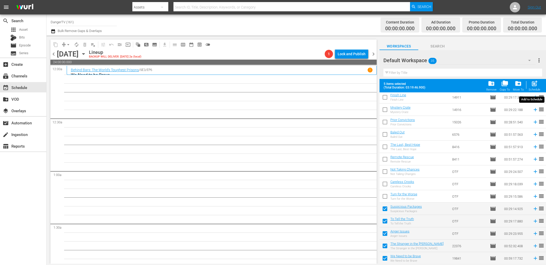
checkbox input "false"
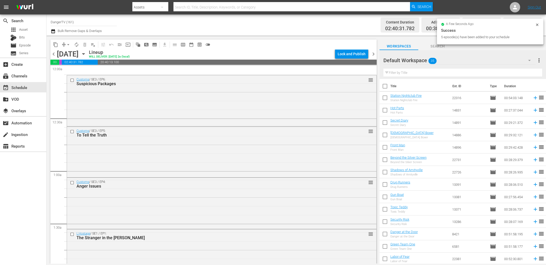
click at [386, 85] on input "checkbox" at bounding box center [384, 87] width 11 height 11
checkbox input "true"
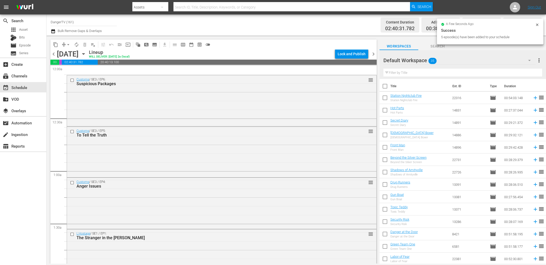
checkbox input "true"
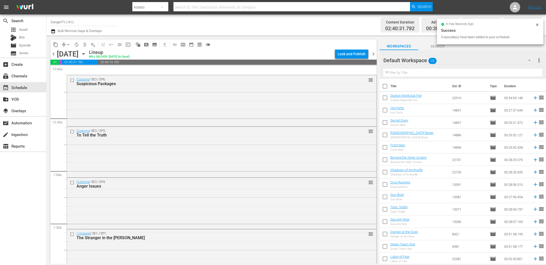
checkbox input "true"
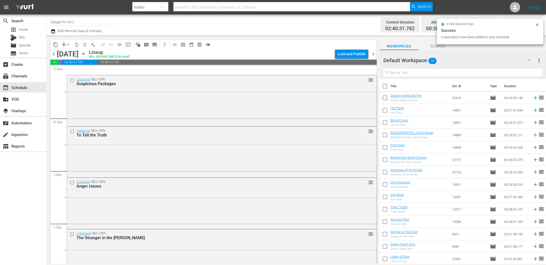
checkbox input "true"
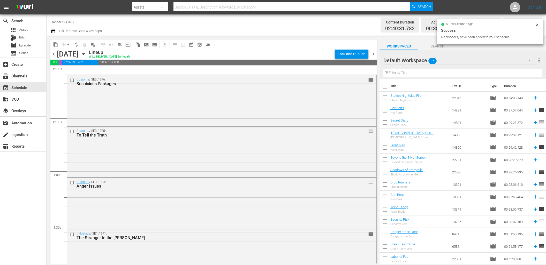
checkbox input "true"
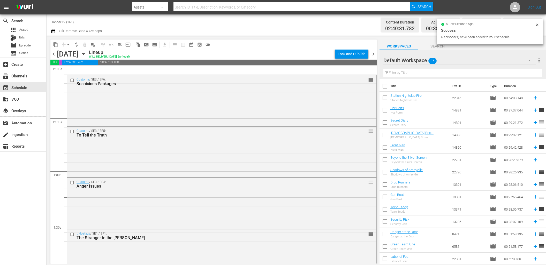
checkbox input "true"
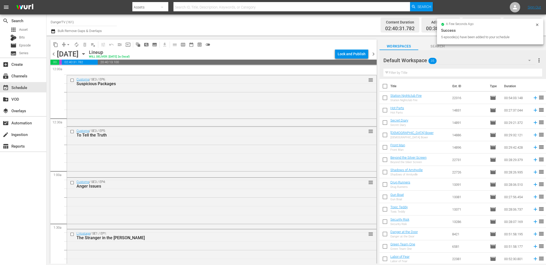
checkbox input "true"
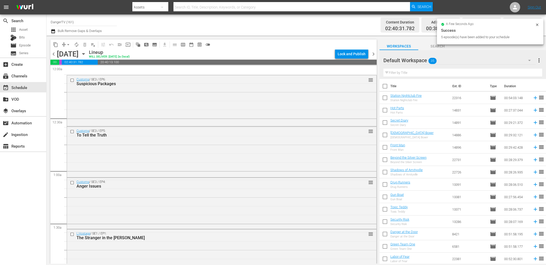
checkbox input "true"
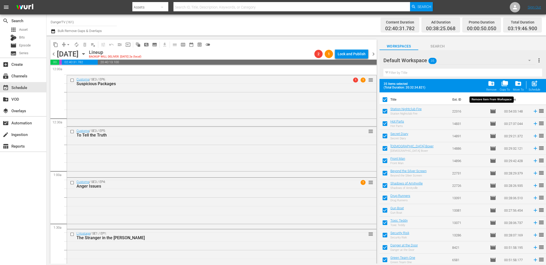
click at [493, 84] on span "folder_delete" at bounding box center [491, 83] width 7 height 7
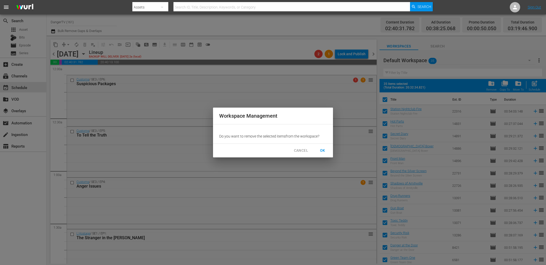
click at [324, 150] on span "OK" at bounding box center [322, 151] width 8 height 6
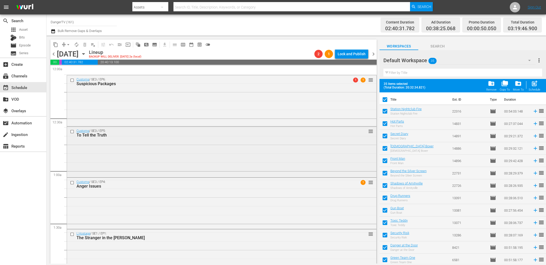
checkbox input "false"
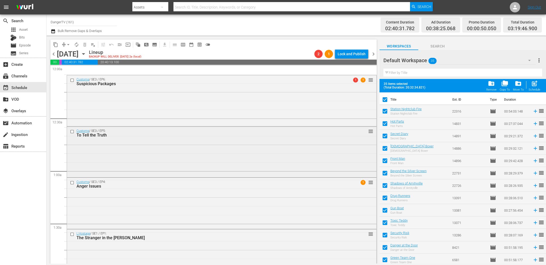
checkbox input "false"
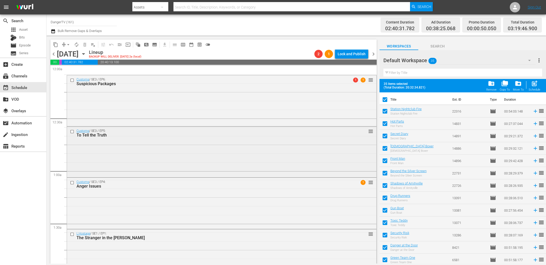
checkbox input "false"
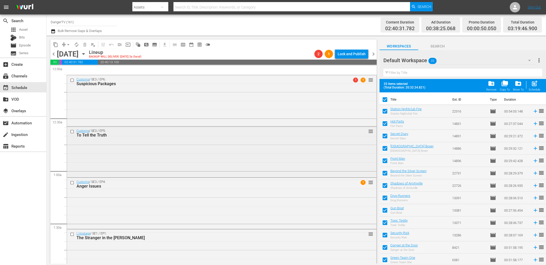
checkbox input "false"
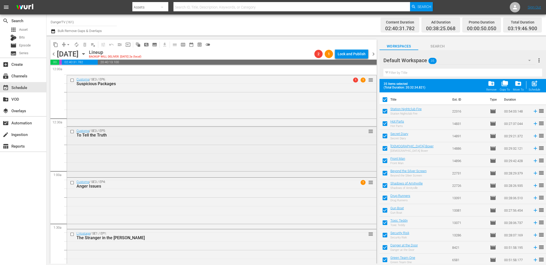
checkbox input "false"
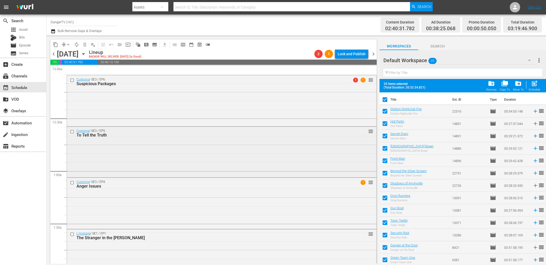
checkbox input "false"
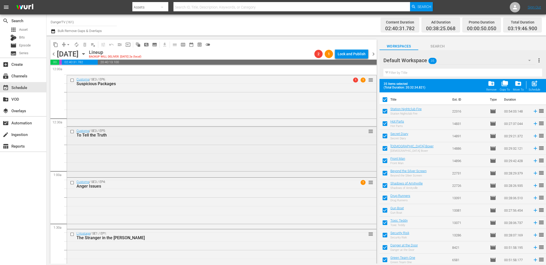
checkbox input "false"
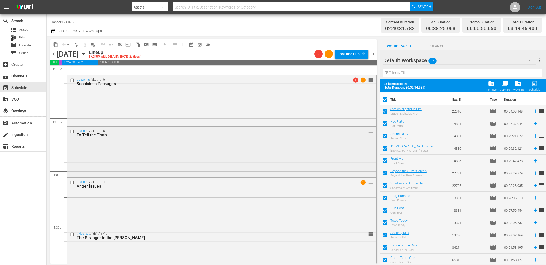
checkbox input "false"
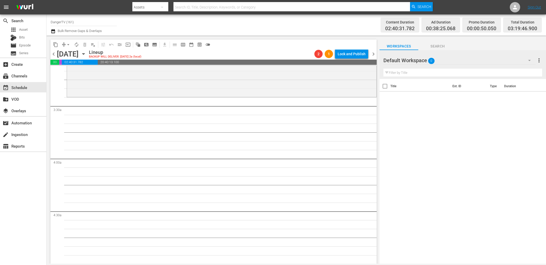
scroll to position [328, 0]
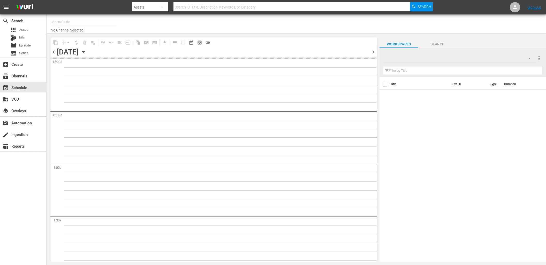
type input "DangerTV (161)"
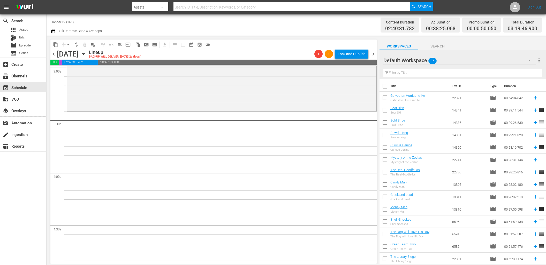
click at [385, 87] on input "checkbox" at bounding box center [384, 87] width 11 height 11
checkbox input "true"
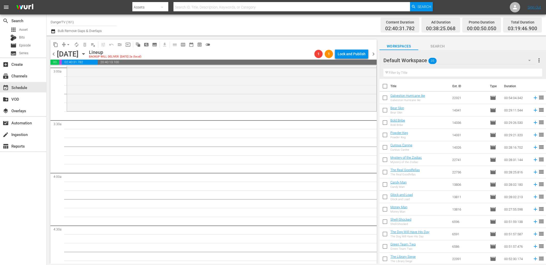
checkbox input "true"
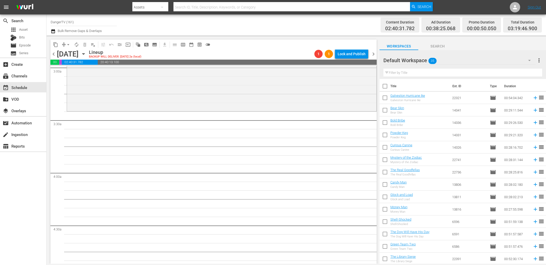
checkbox input "true"
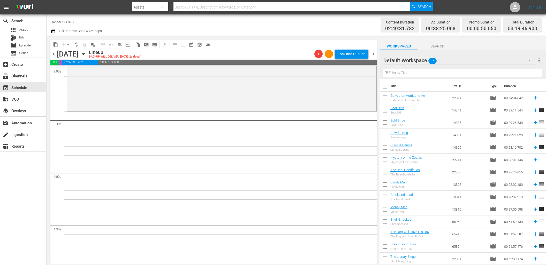
checkbox input "true"
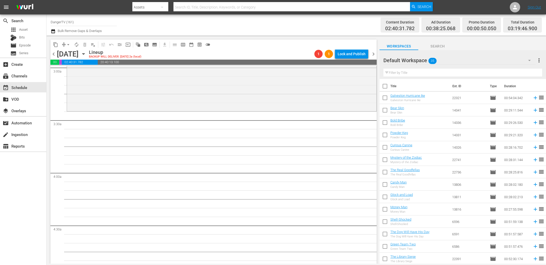
checkbox input "true"
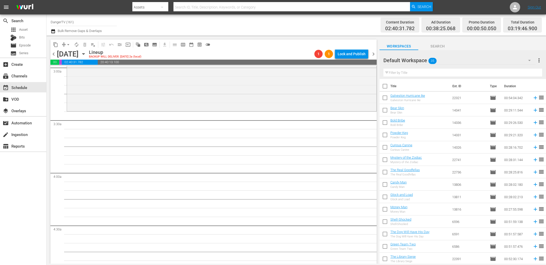
checkbox input "true"
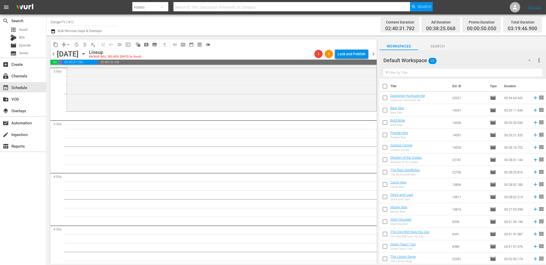
checkbox input "true"
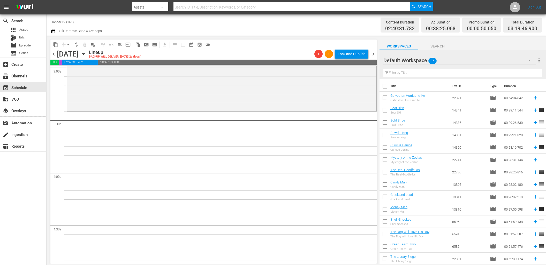
checkbox input "true"
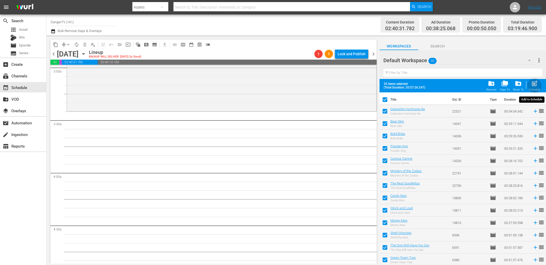
click at [535, 84] on span "post_add" at bounding box center [534, 83] width 7 height 7
checkbox input "false"
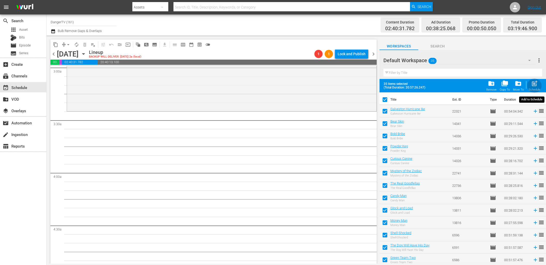
checkbox input "false"
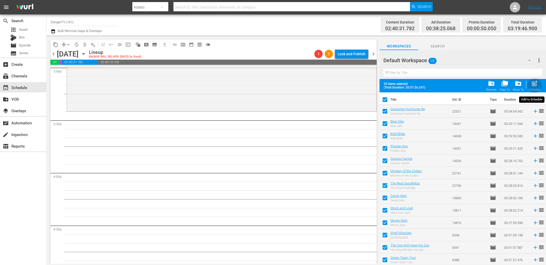
checkbox input "false"
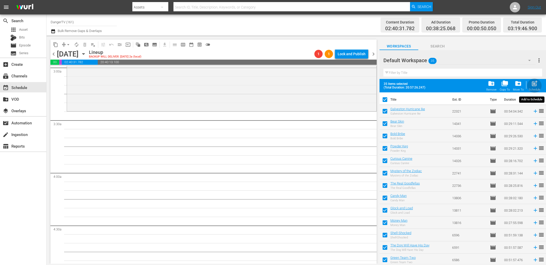
checkbox input "false"
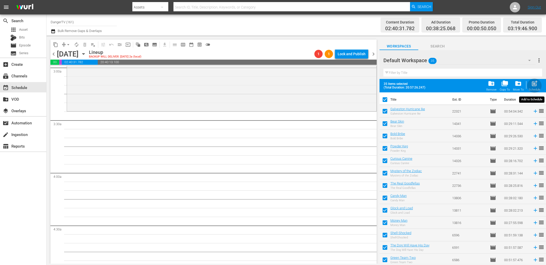
checkbox input "false"
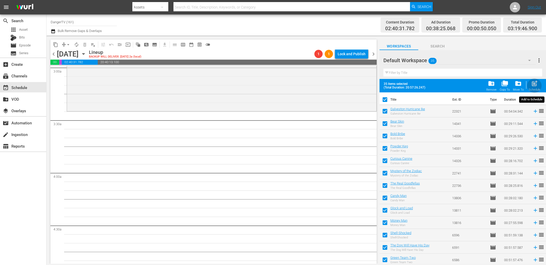
checkbox input "false"
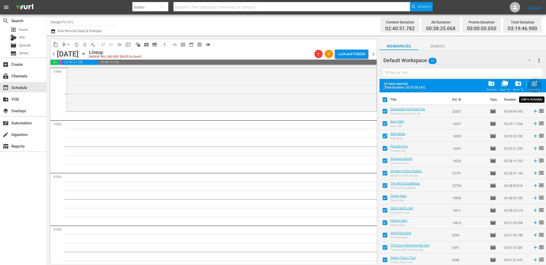
checkbox input "false"
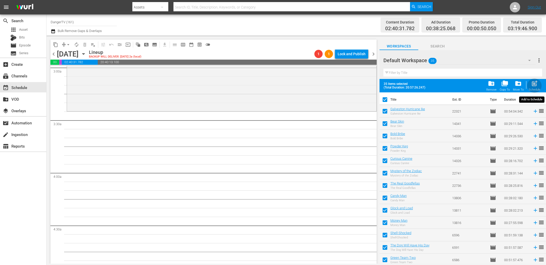
checkbox input "false"
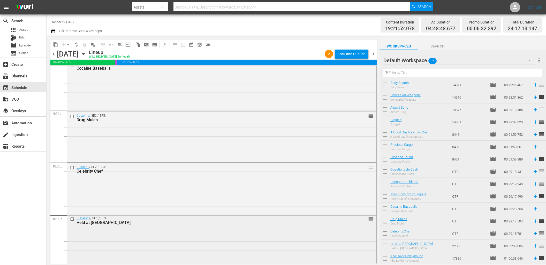
scroll to position [2167, 0]
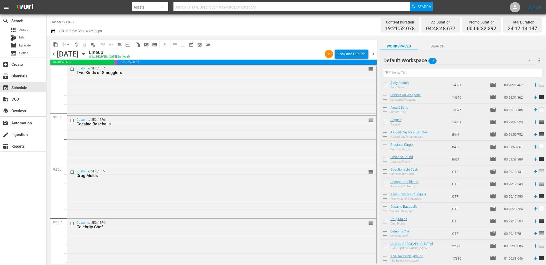
click at [384, 208] on input "checkbox" at bounding box center [384, 210] width 11 height 11
checkbox input "true"
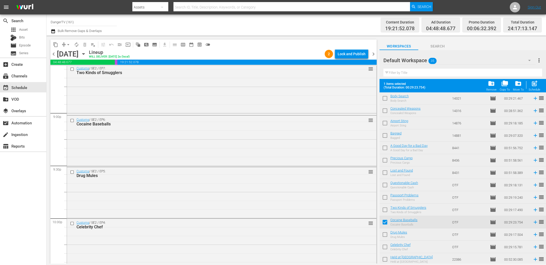
scroll to position [275, 0]
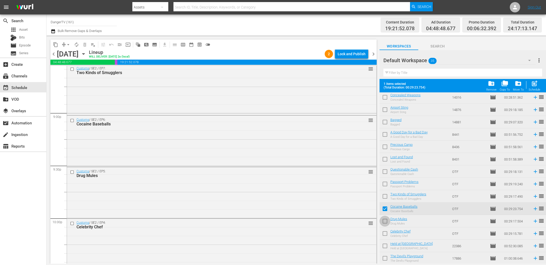
click at [383, 224] on input "checkbox" at bounding box center [384, 222] width 11 height 11
checkbox input "true"
click at [385, 231] on input "checkbox" at bounding box center [384, 235] width 11 height 11
checkbox input "true"
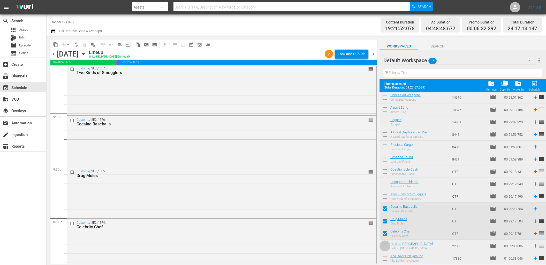
click at [386, 247] on input "checkbox" at bounding box center [384, 247] width 11 height 11
checkbox input "true"
click at [384, 259] on input "checkbox" at bounding box center [384, 259] width 11 height 11
checkbox input "true"
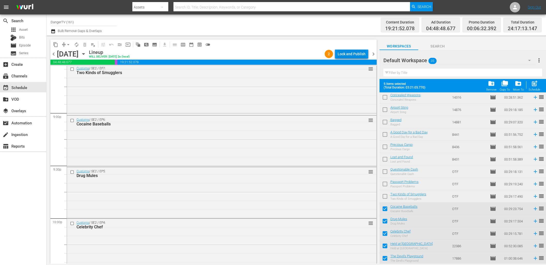
click at [350, 52] on div "Lock and Publish" at bounding box center [352, 53] width 28 height 9
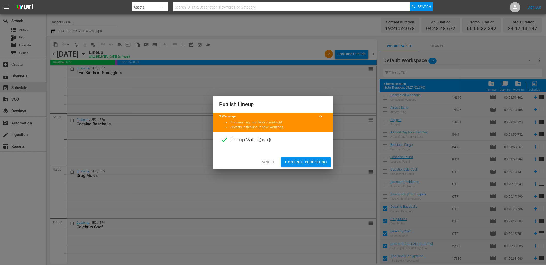
click at [303, 162] on span "Continue Publishing" at bounding box center [306, 162] width 42 height 6
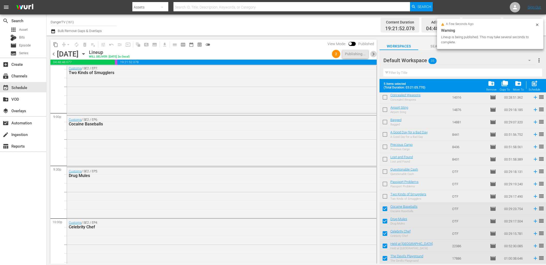
click at [373, 53] on span "chevron_right" at bounding box center [373, 54] width 6 height 6
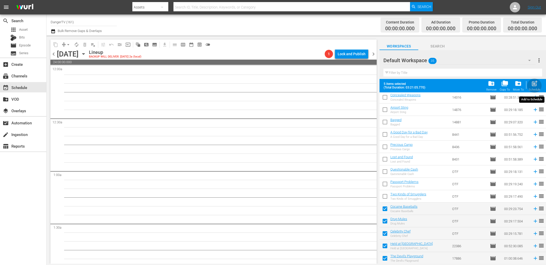
click at [537, 84] on span "post_add" at bounding box center [534, 83] width 7 height 7
checkbox input "false"
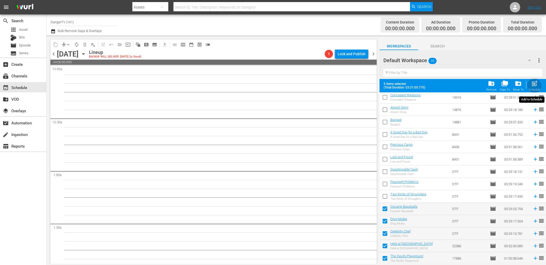
checkbox input "false"
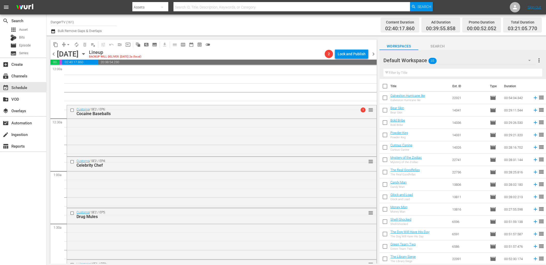
click at [385, 86] on input "checkbox" at bounding box center [384, 87] width 11 height 11
checkbox input "true"
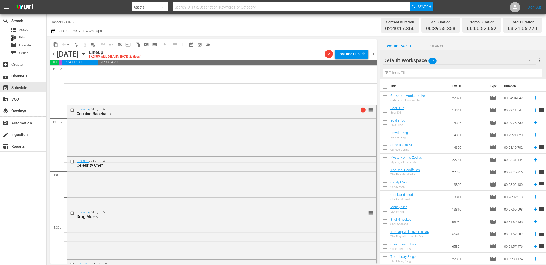
checkbox input "true"
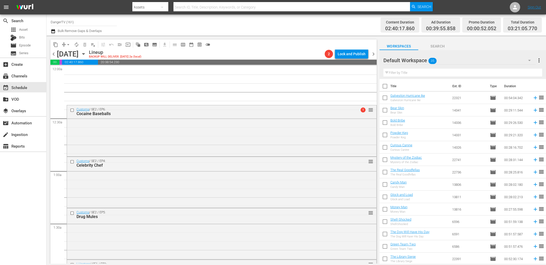
checkbox input "true"
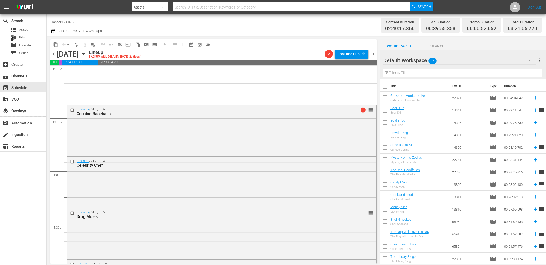
checkbox input "true"
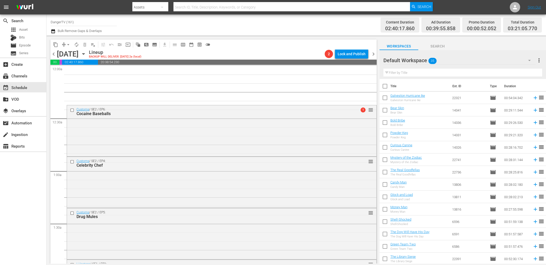
checkbox input "true"
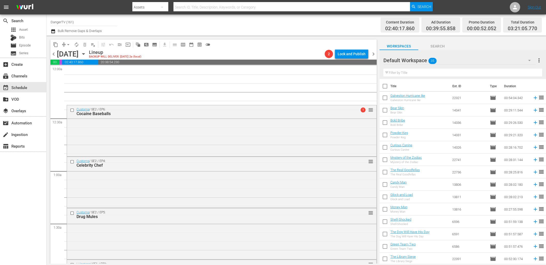
checkbox input "true"
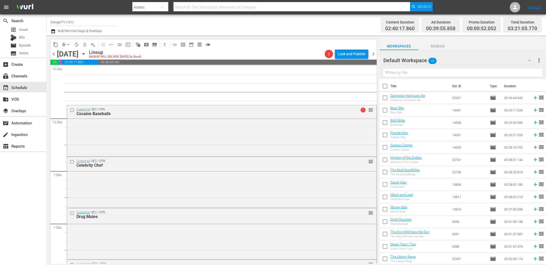
checkbox input "true"
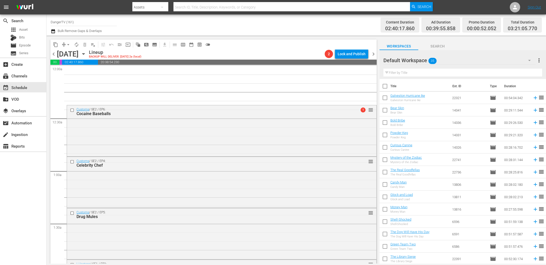
checkbox input "true"
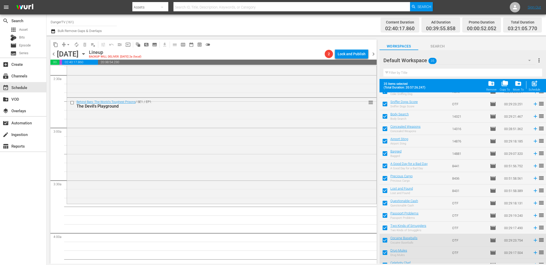
scroll to position [242, 0]
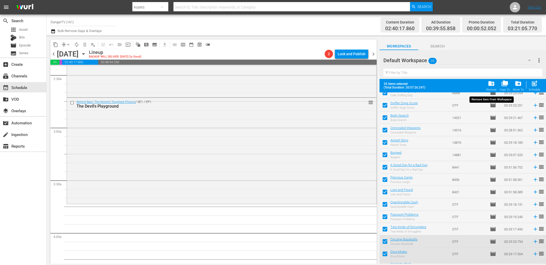
click at [494, 84] on span "folder_delete" at bounding box center [491, 83] width 7 height 7
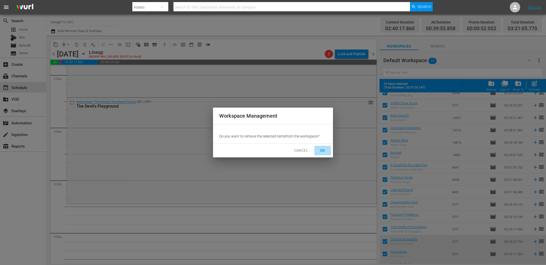
click at [326, 152] on span "OK" at bounding box center [322, 151] width 8 height 6
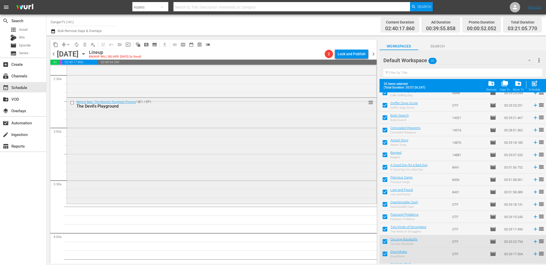
checkbox input "false"
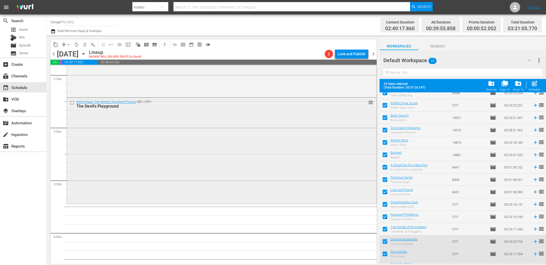
checkbox input "false"
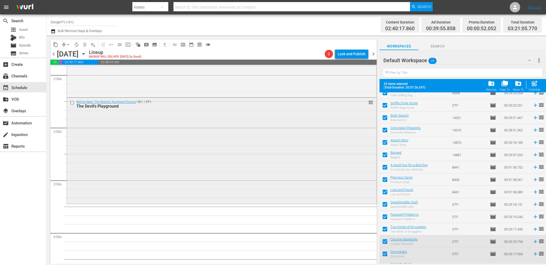
checkbox input "false"
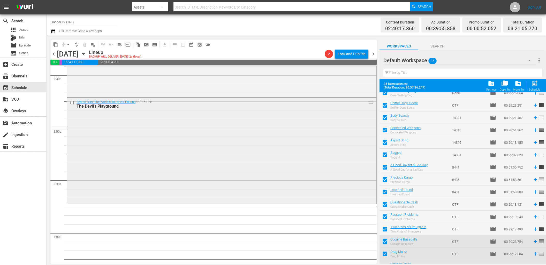
checkbox input "false"
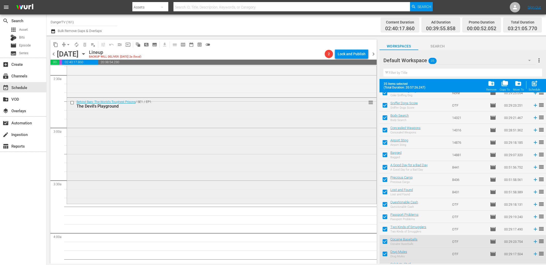
checkbox input "false"
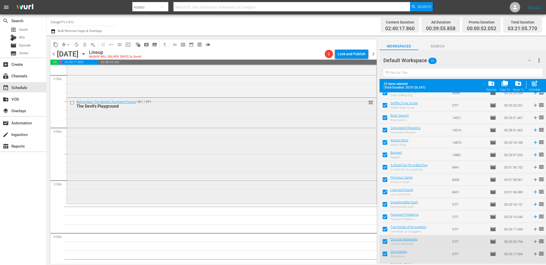
checkbox input "false"
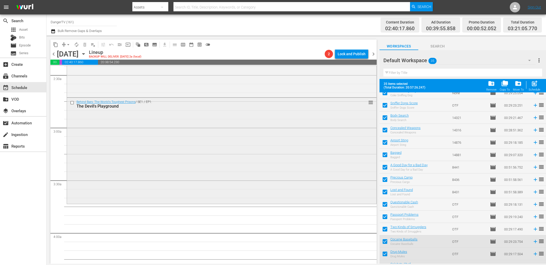
checkbox input "false"
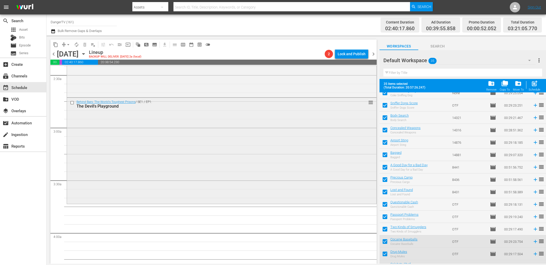
checkbox input "false"
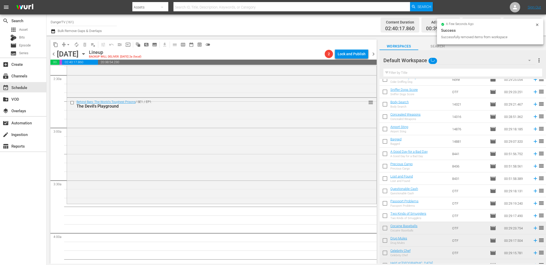
scroll to position [0, 0]
